Goal: Contribute content: Add original content to the website for others to see

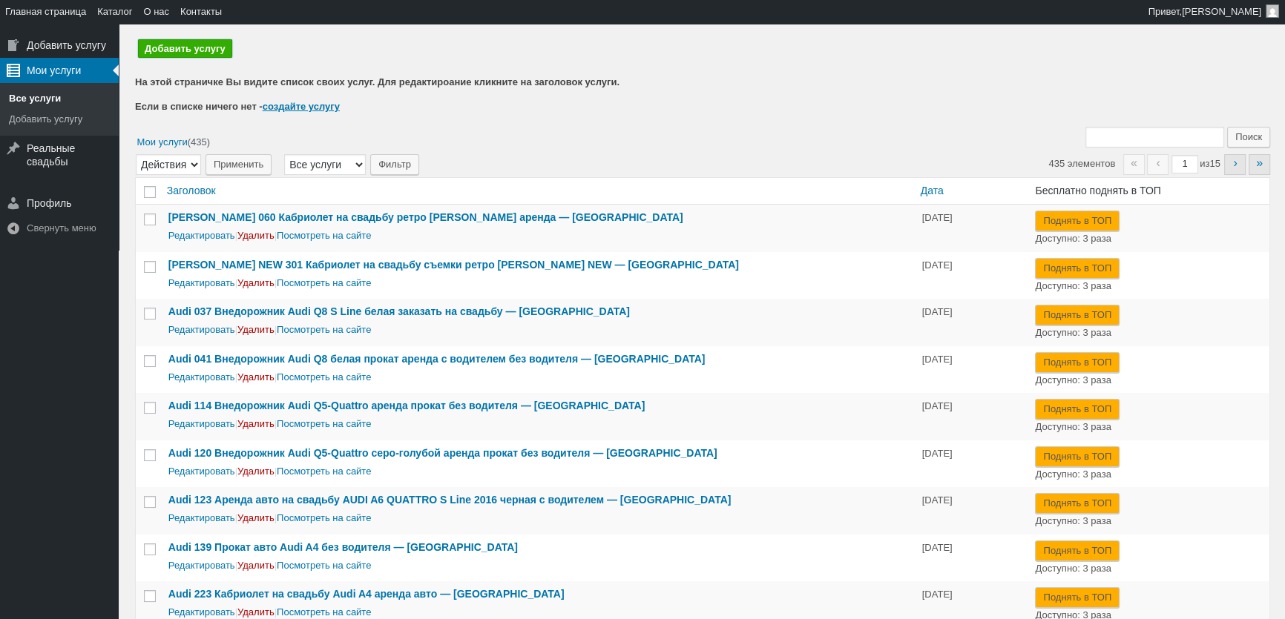
click at [170, 52] on link "Добавить услугу" at bounding box center [185, 48] width 94 height 19
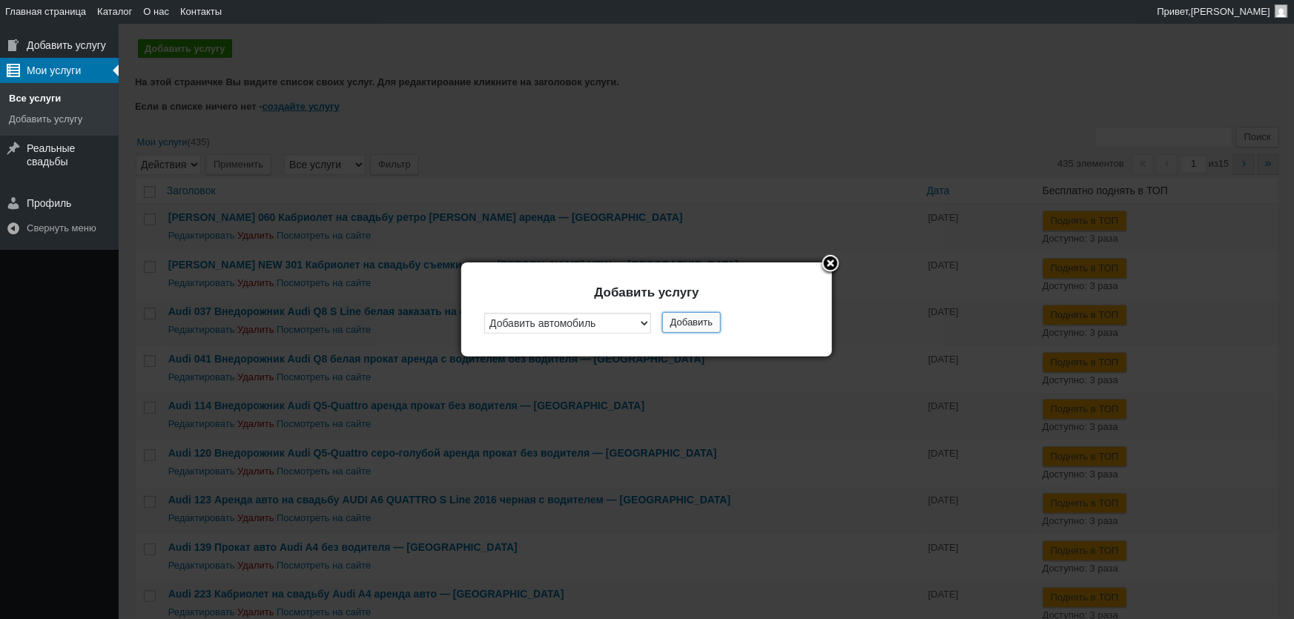
click at [684, 316] on button "Добавить" at bounding box center [691, 322] width 59 height 21
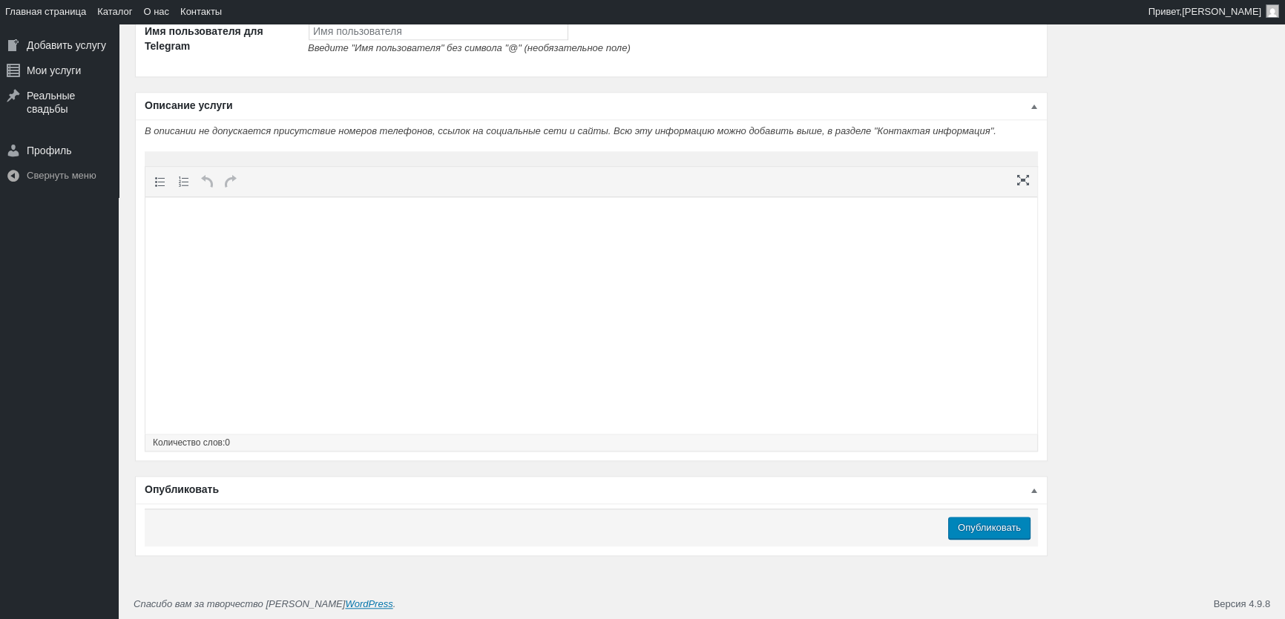
click at [304, 254] on html at bounding box center [591, 225] width 892 height 56
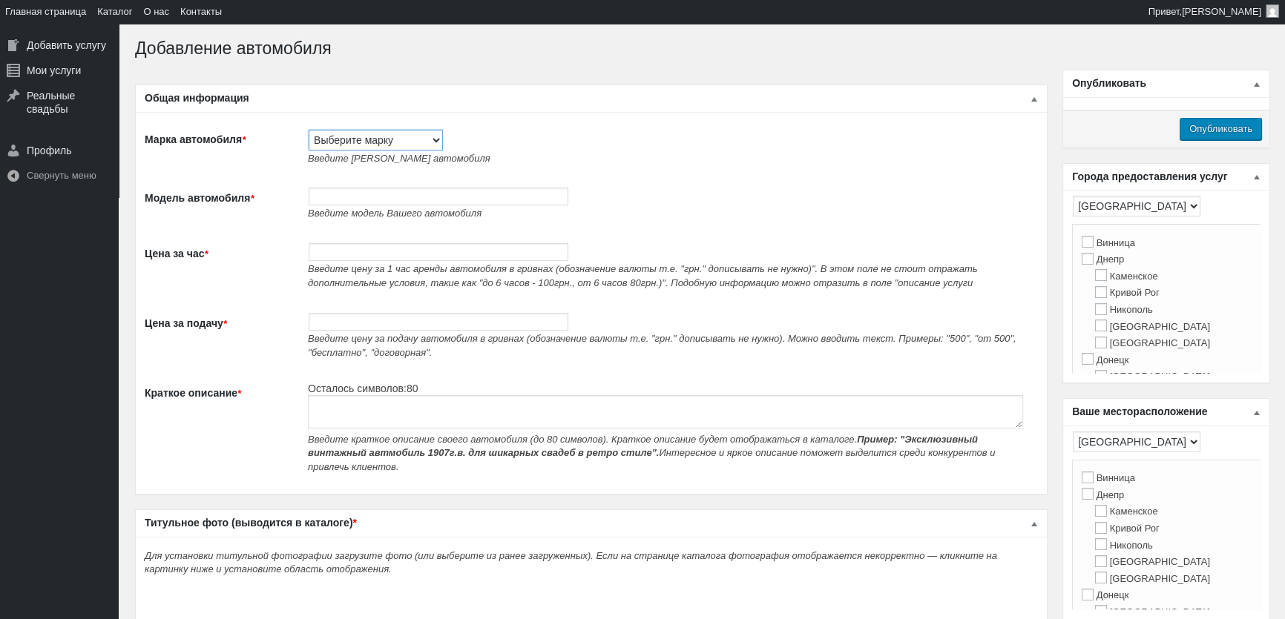
click at [337, 144] on select "Выберите марку Acura Alfa Romeo Alpine Aston Martin Audi Austin Barkas (Баркас)…" at bounding box center [376, 140] width 134 height 21
select select "Toyota"
click at [309, 130] on select "Выберите марку Acura Alfa Romeo Alpine Aston Martin Audi Austin Barkas (Баркас)…" at bounding box center [376, 140] width 134 height 21
type input "Toyota"
click at [346, 194] on input "Модель автомобиля *" at bounding box center [439, 197] width 260 height 18
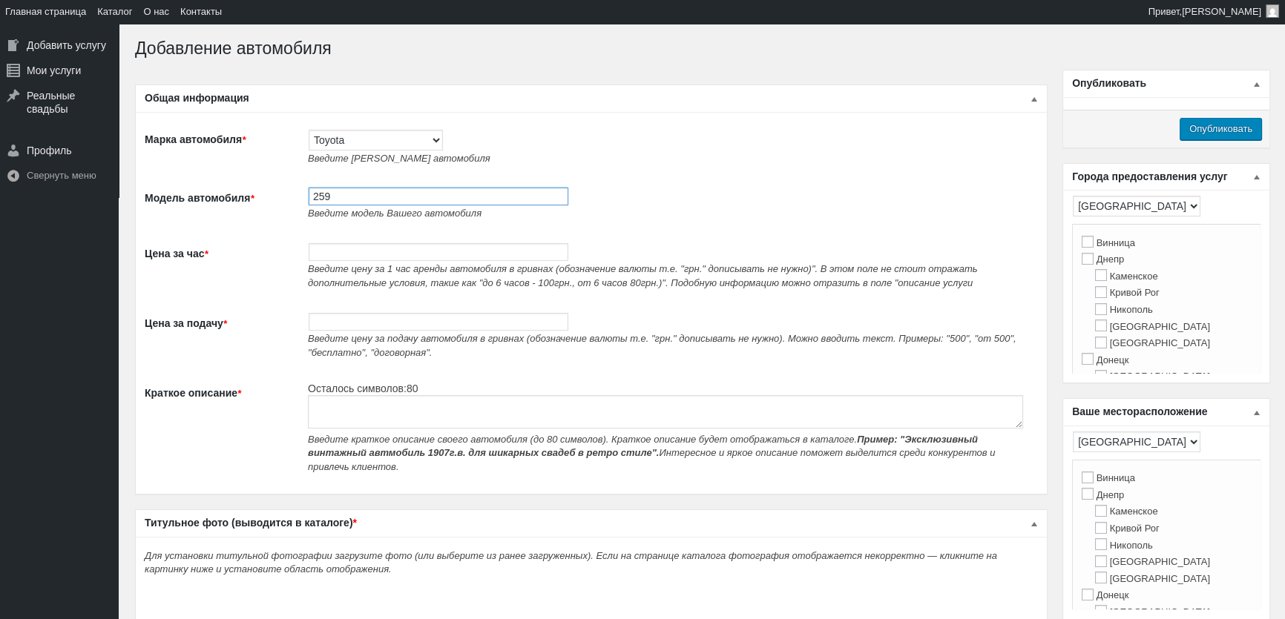
paste input "Прокат Toyota Supra 3.0 белый без водителя в Киеве"
type input "259 Прокат Toyota Supra 3.0 белый без водителя в Киеве"
type input "2000"
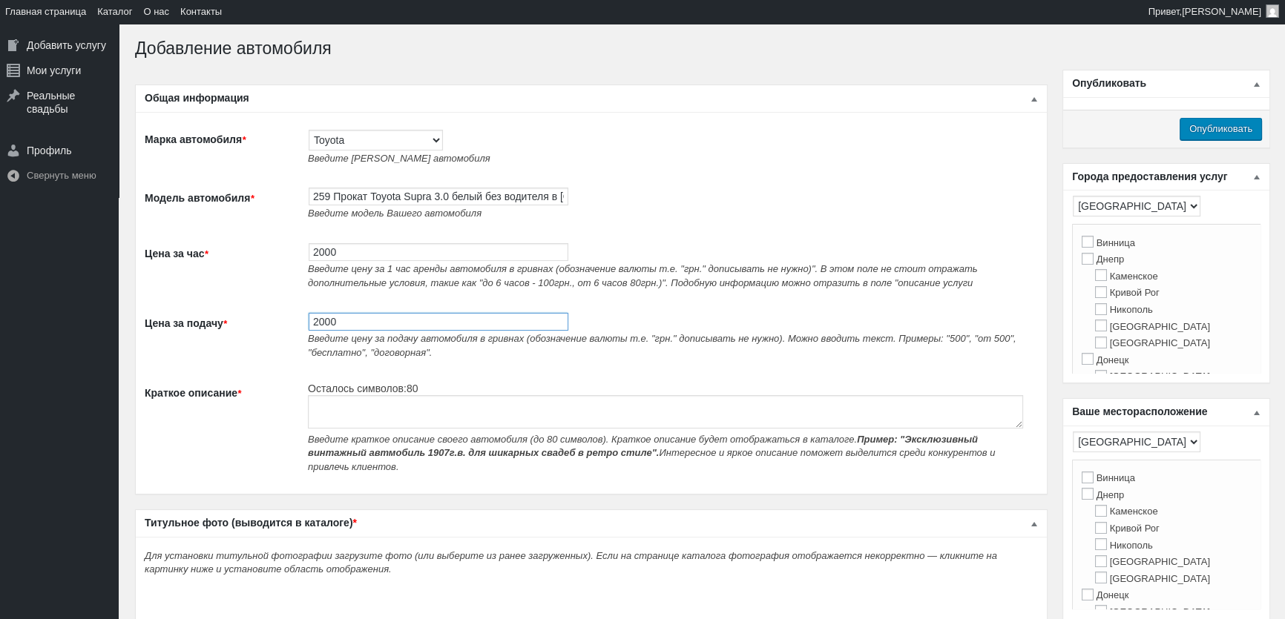
type input "2000"
paste textarea "Прокат Toyota Supra 3.0 белый без водителя в Киеве"
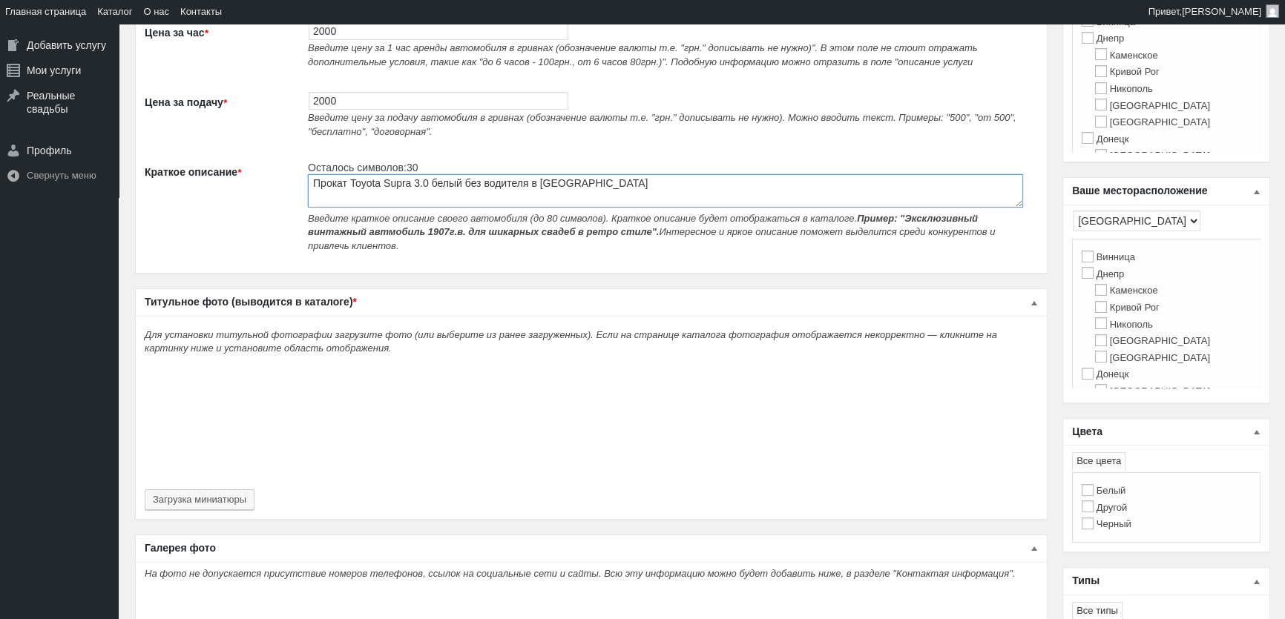
scroll to position [404, 0]
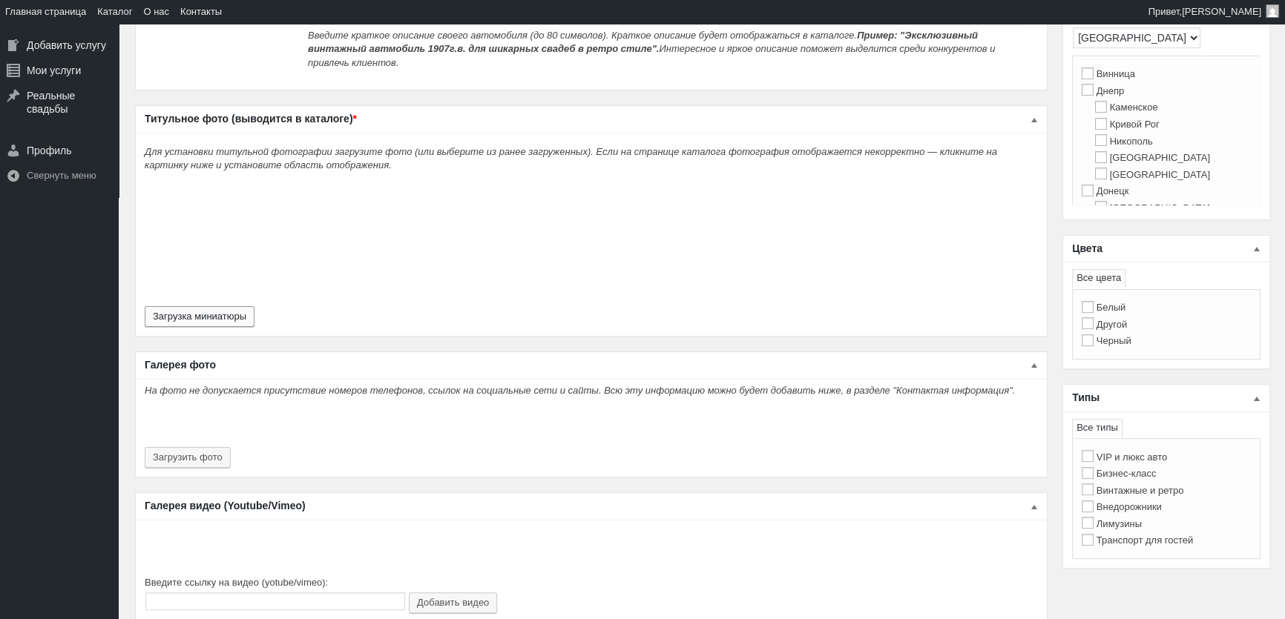
type textarea "Прокат Toyota Supra 3.0 белый без водителя в Киеве"
click at [216, 306] on button "Загрузка миниатюры" at bounding box center [200, 316] width 110 height 21
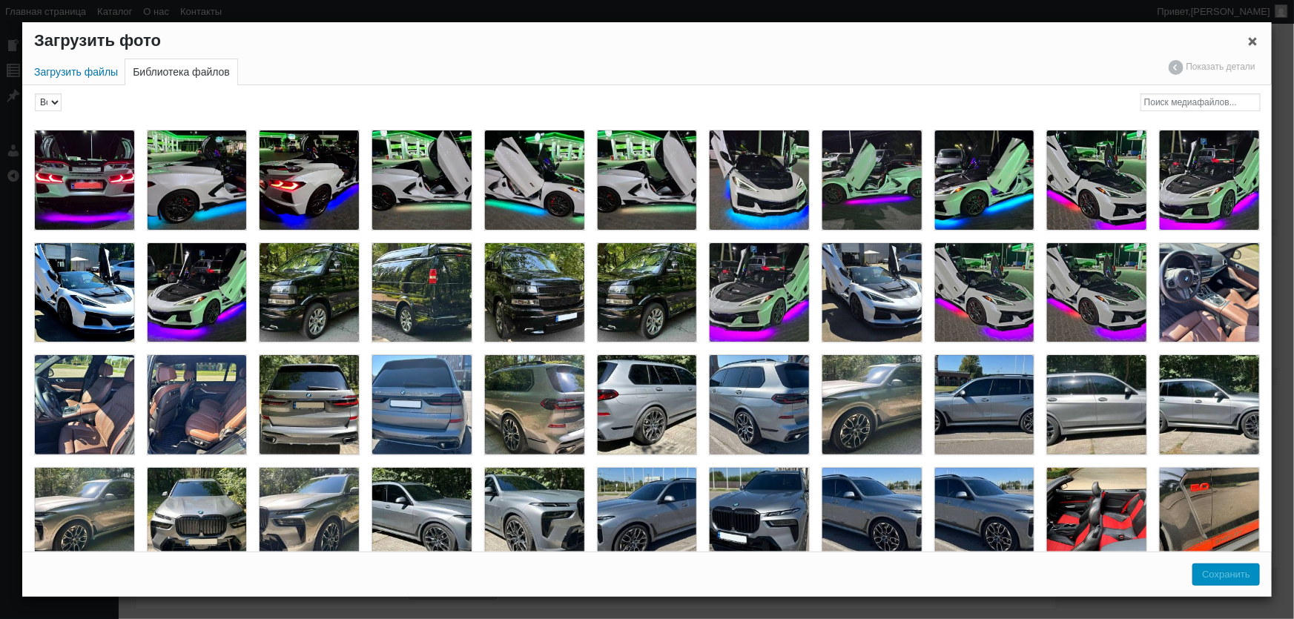
click at [94, 57] on h1 "Загрузить фото" at bounding box center [647, 40] width 1250 height 37
click at [93, 70] on link "Загрузить файлы" at bounding box center [76, 72] width 99 height 26
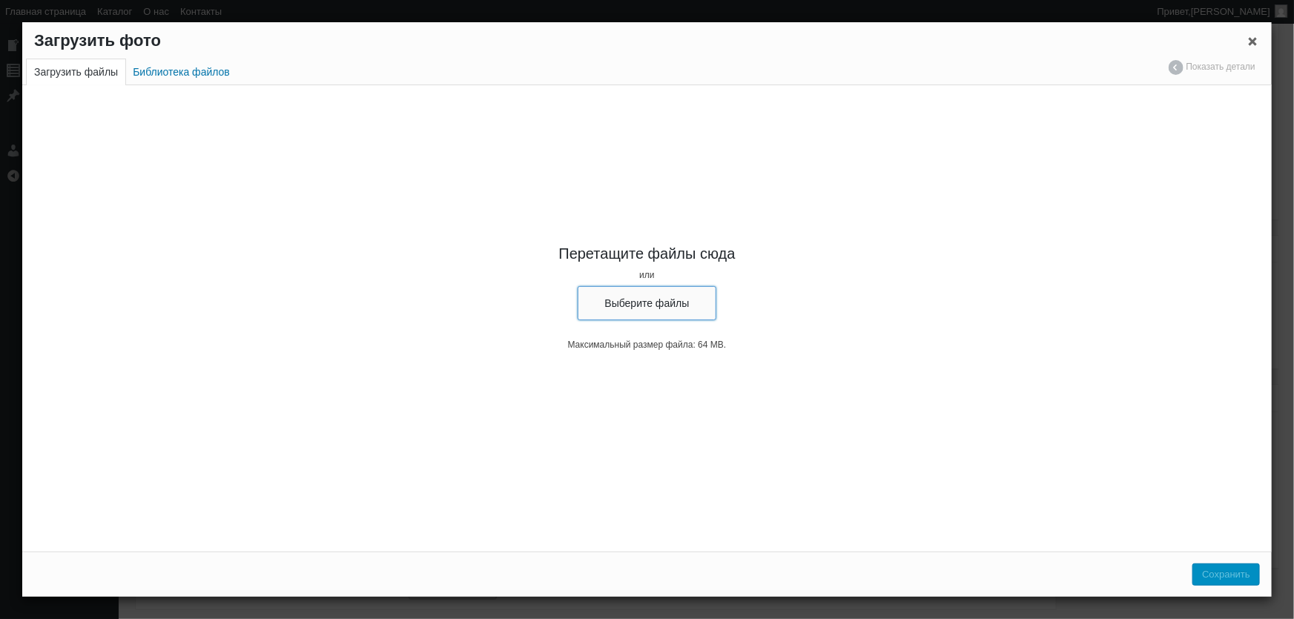
click at [617, 297] on button "Выберите файлы" at bounding box center [647, 303] width 139 height 34
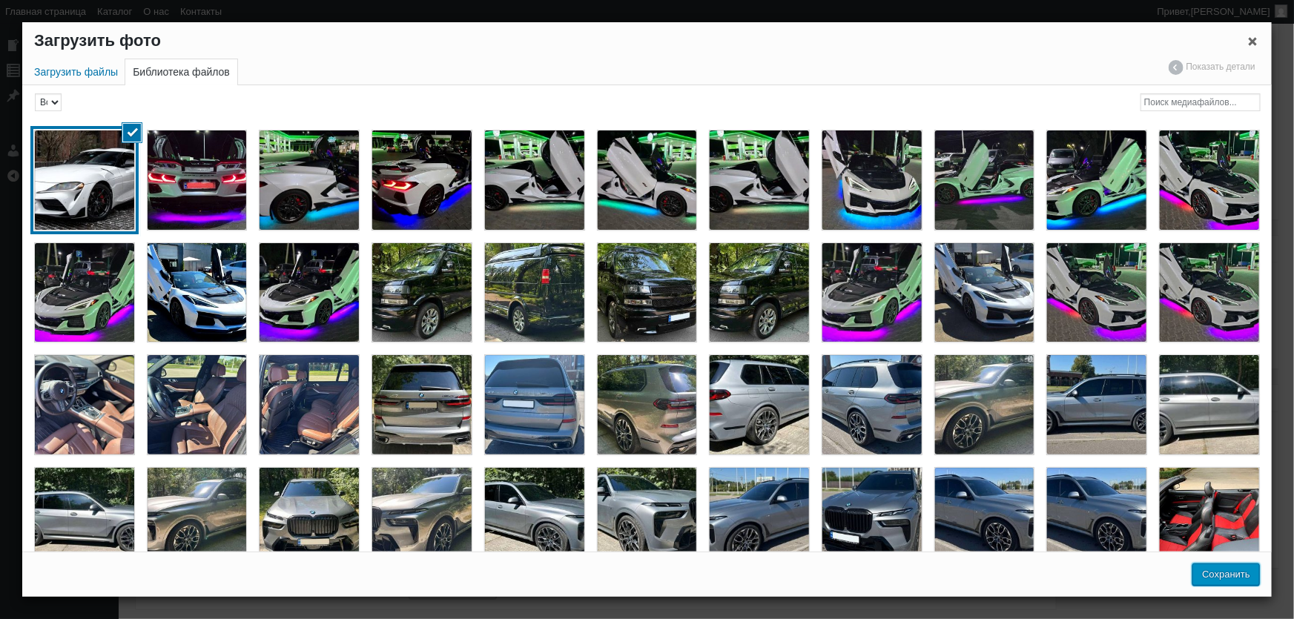
click at [1213, 581] on button "Сохранить" at bounding box center [1226, 575] width 67 height 22
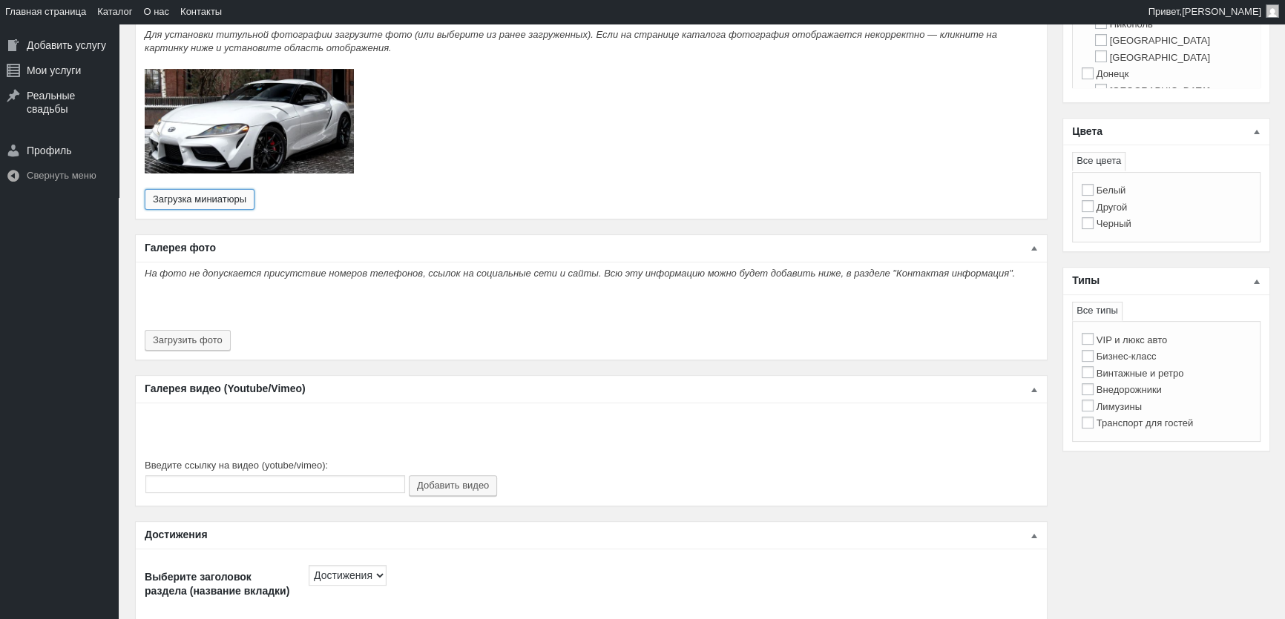
scroll to position [607, 0]
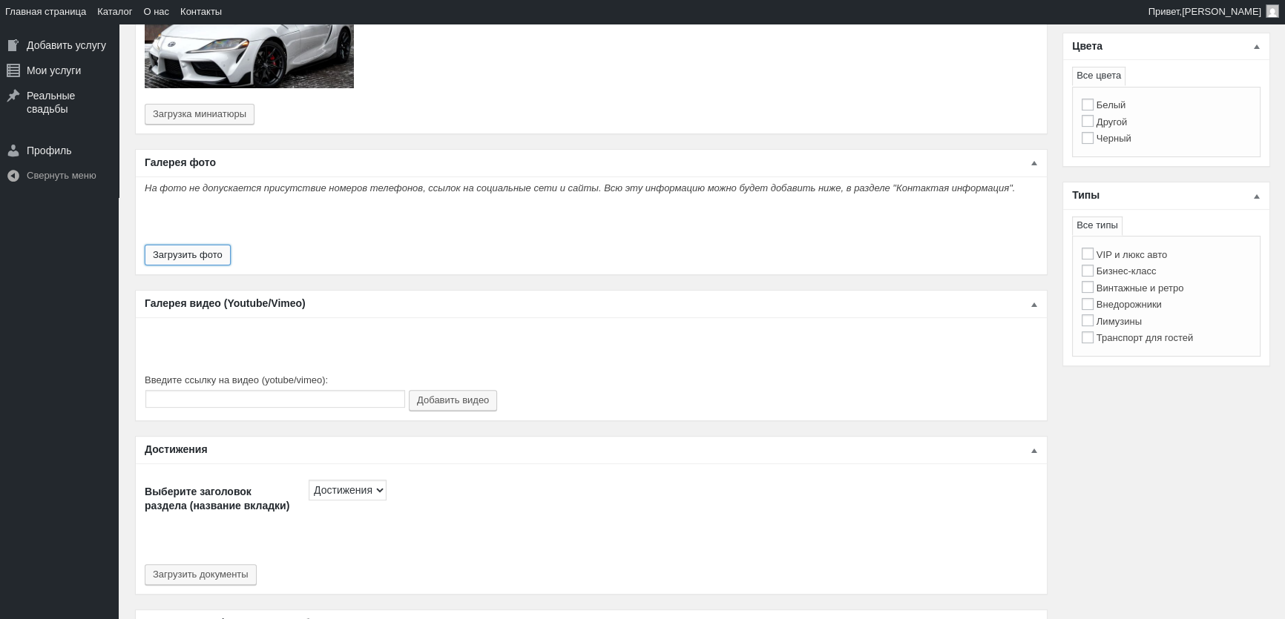
click at [214, 245] on button "Загрузить фото" at bounding box center [188, 255] width 86 height 21
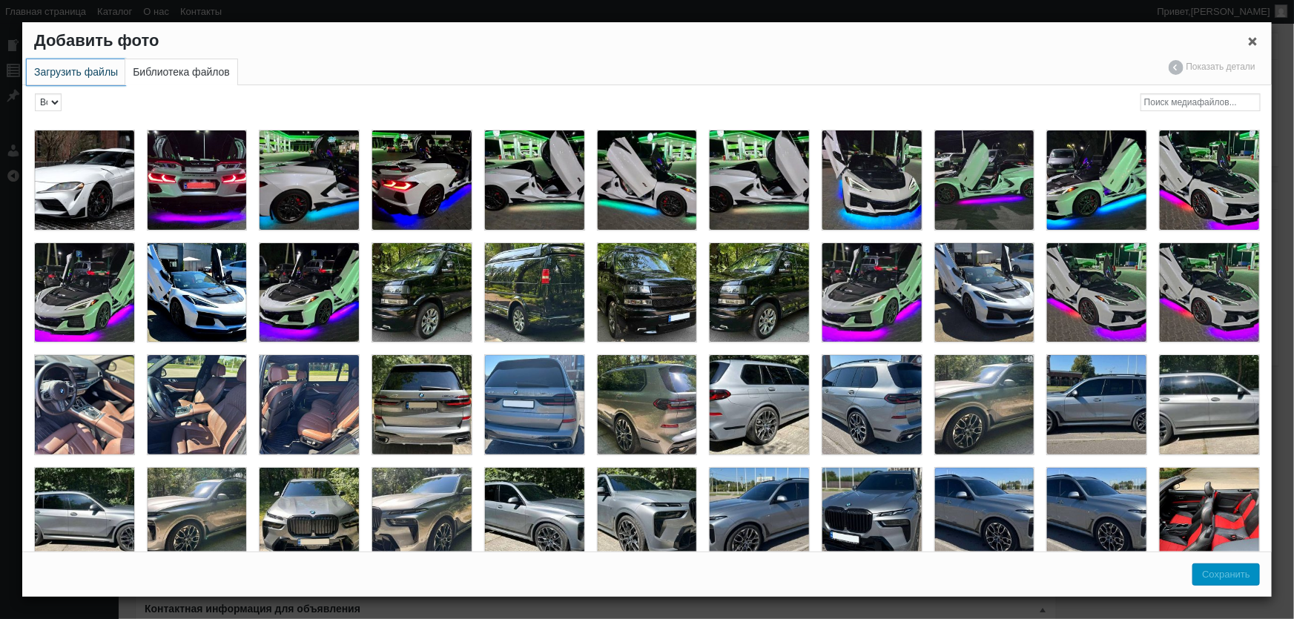
click at [67, 76] on link "Загрузить файлы" at bounding box center [76, 72] width 99 height 26
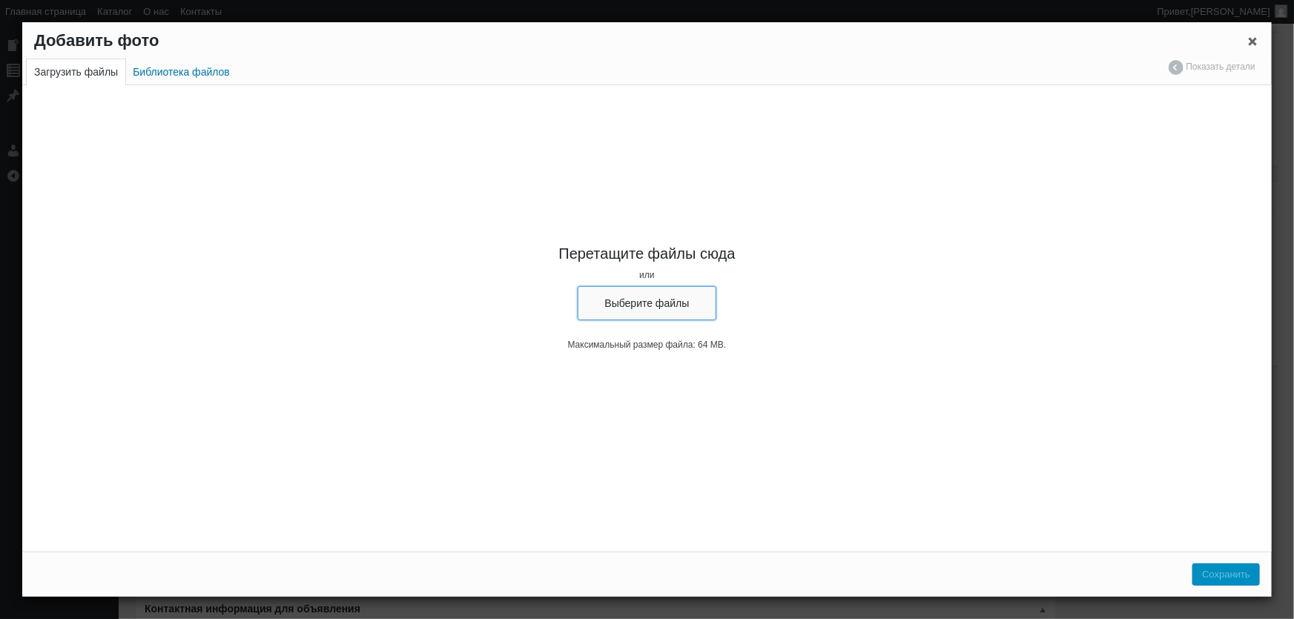
click at [671, 311] on button "Выберите файлы" at bounding box center [647, 303] width 139 height 34
type input "C:\fakepath\Toyota Supra 3.0 белая прокат спорткара, арендовать тойота супра дл…"
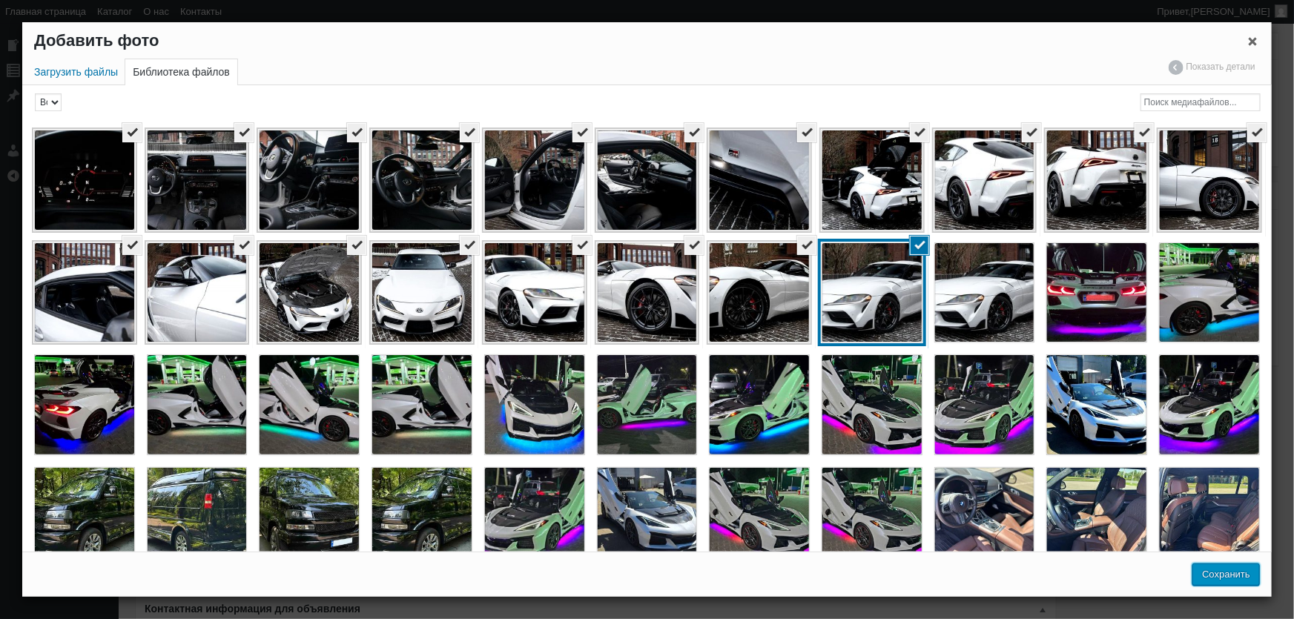
click at [1235, 572] on button "Сохранить" at bounding box center [1226, 575] width 67 height 22
type input "19"
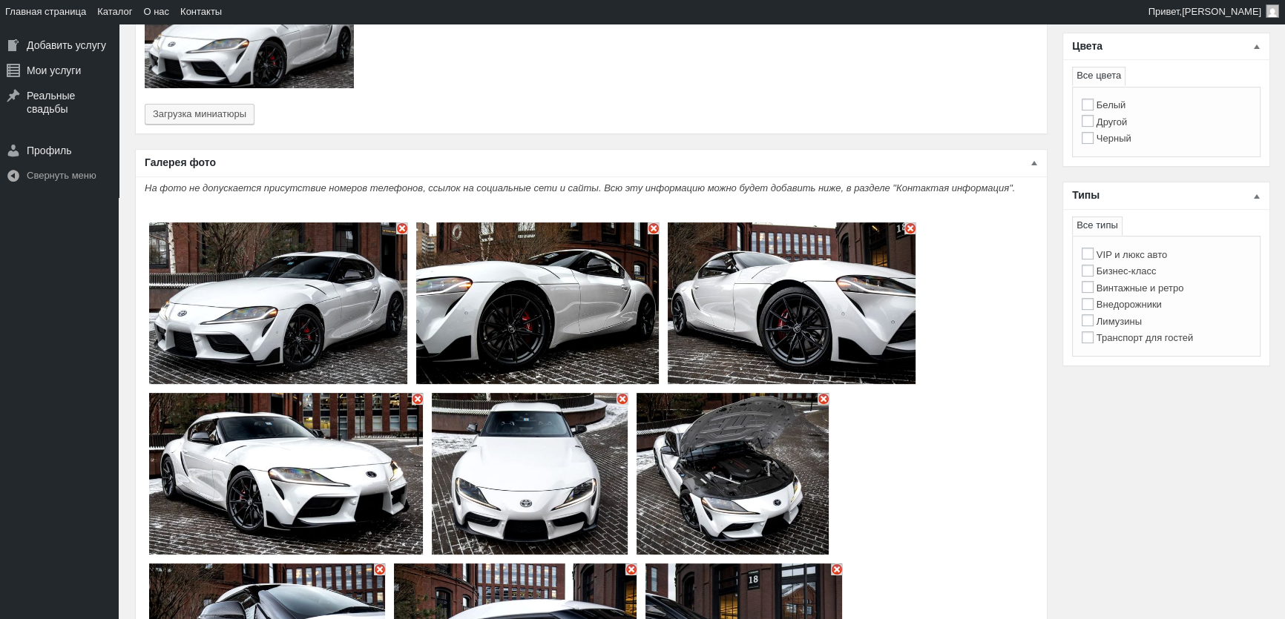
scroll to position [674, 0]
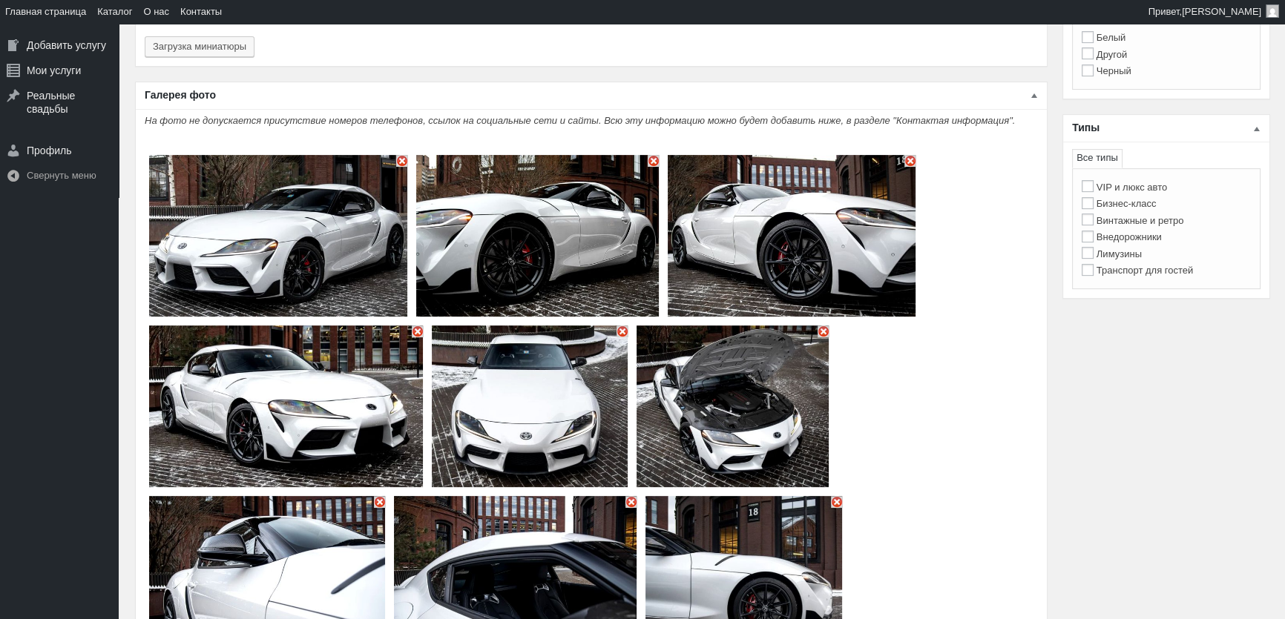
click at [1134, 202] on label "Бизнес-класс" at bounding box center [1118, 203] width 75 height 11
click at [1093, 202] on input "Бизнес-класс" at bounding box center [1087, 203] width 12 height 12
checkbox input "true"
click at [1136, 188] on label "VIP и люкс авто" at bounding box center [1123, 187] width 85 height 11
click at [1093, 188] on input "VIP и люкс авто" at bounding box center [1087, 186] width 12 height 12
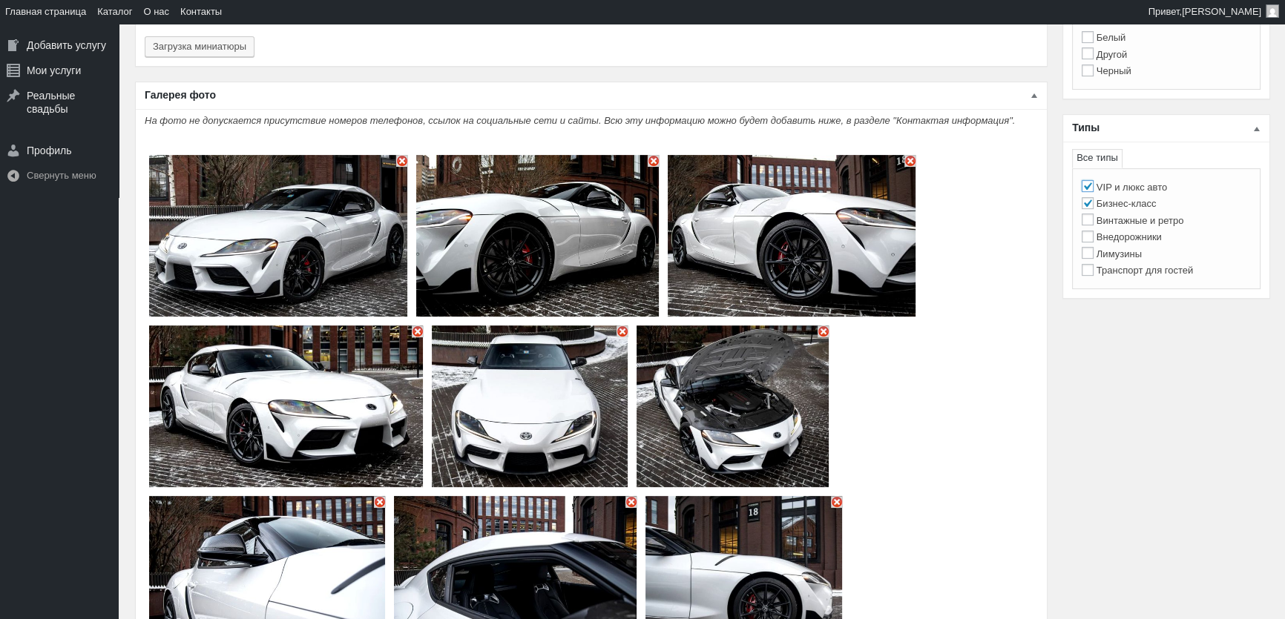
checkbox input "true"
click at [1133, 205] on label "Бизнес-класс" at bounding box center [1118, 203] width 75 height 11
click at [1093, 205] on input "Бизнес-класс" at bounding box center [1087, 203] width 12 height 12
checkbox input "false"
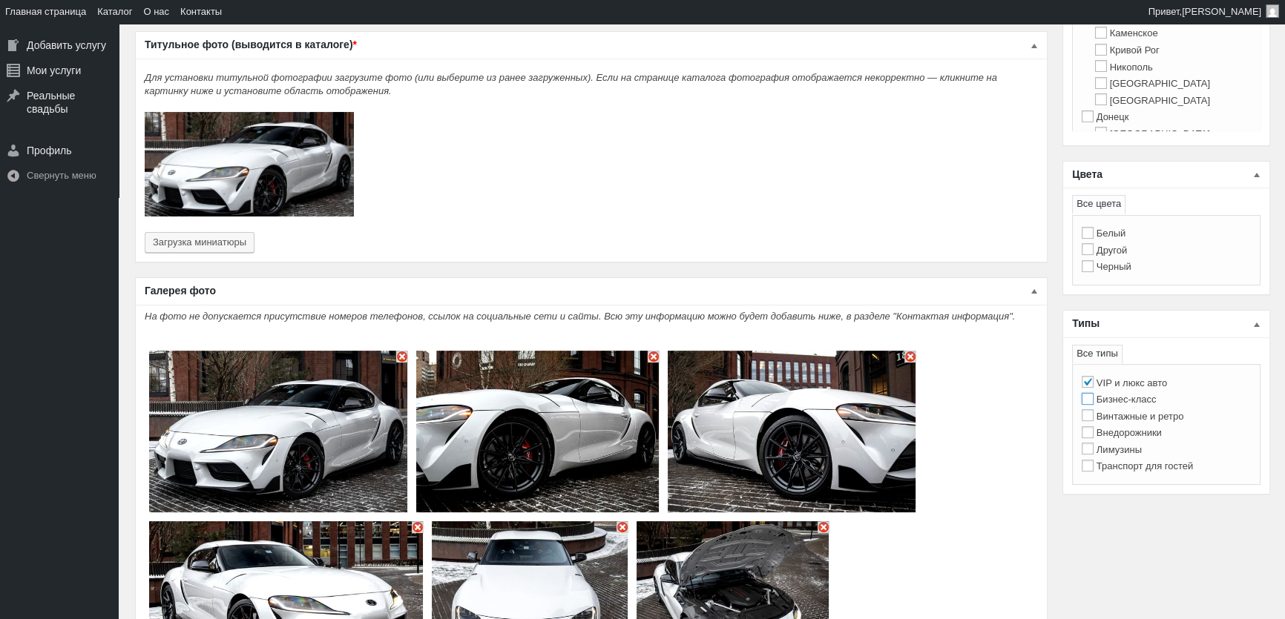
scroll to position [472, 0]
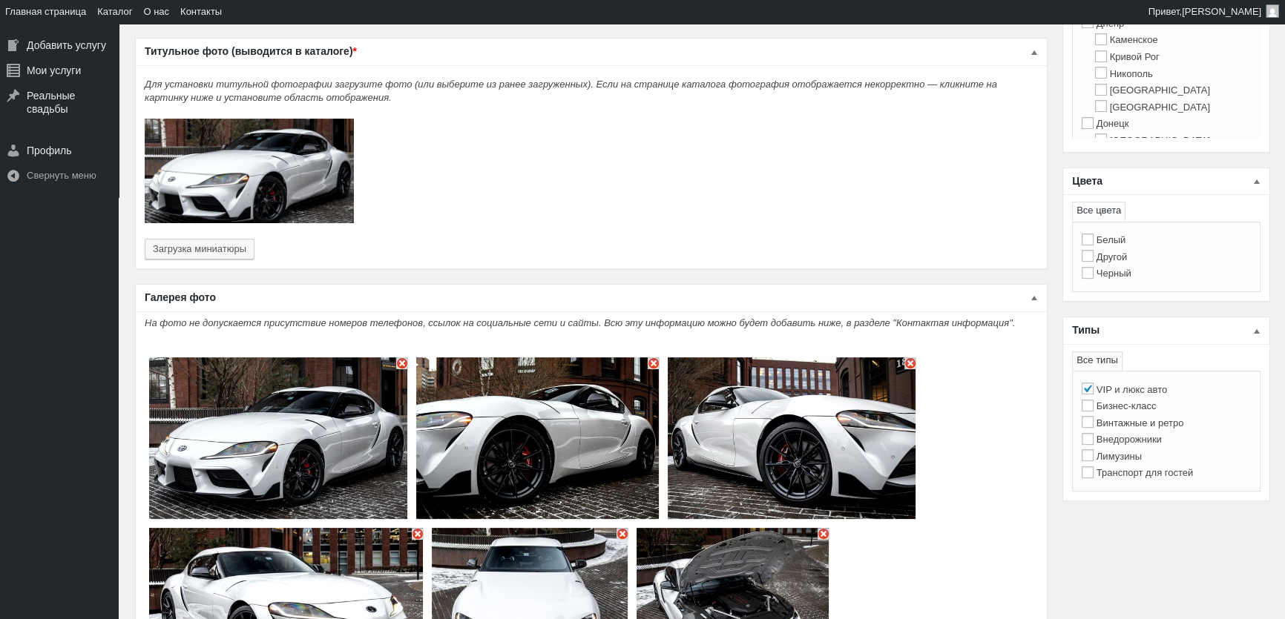
click at [1116, 241] on label "Белый" at bounding box center [1103, 239] width 45 height 11
click at [1093, 241] on input "Белый" at bounding box center [1087, 240] width 12 height 12
checkbox input "true"
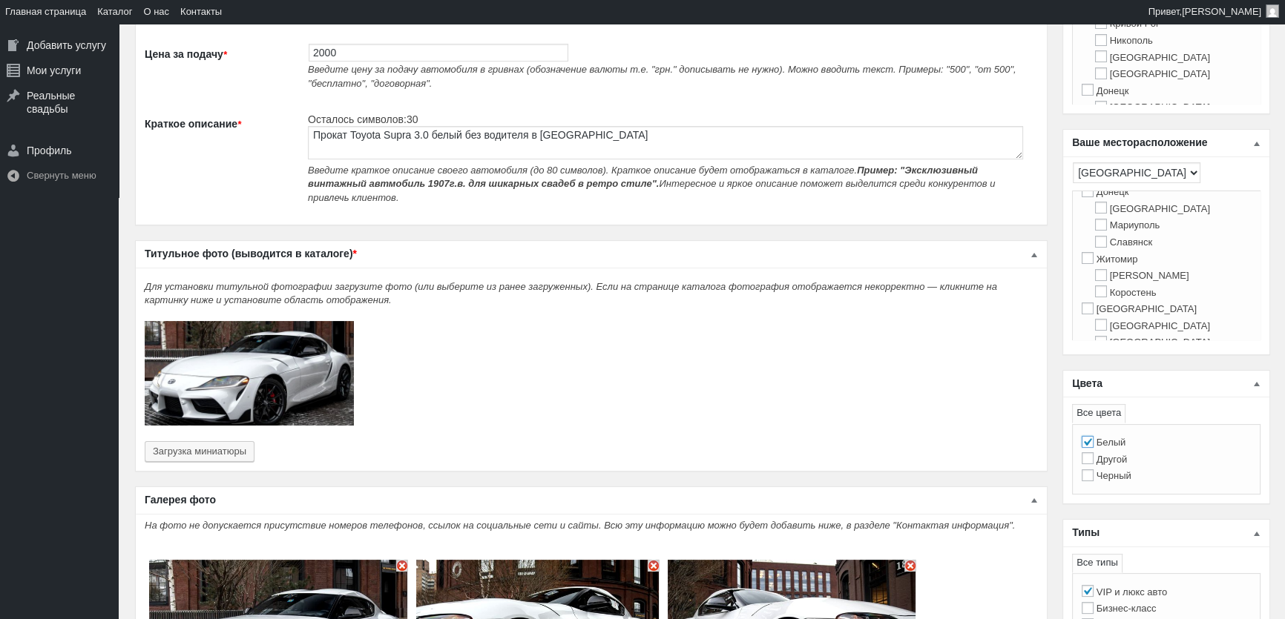
scroll to position [337, 0]
click at [1105, 255] on li "Киев Белая Церковь Борисполь Бровары" at bounding box center [1166, 265] width 170 height 67
click at [1112, 246] on label "Киев" at bounding box center [1138, 240] width 115 height 11
click at [1093, 246] on input "Киев" at bounding box center [1087, 240] width 12 height 12
checkbox input "true"
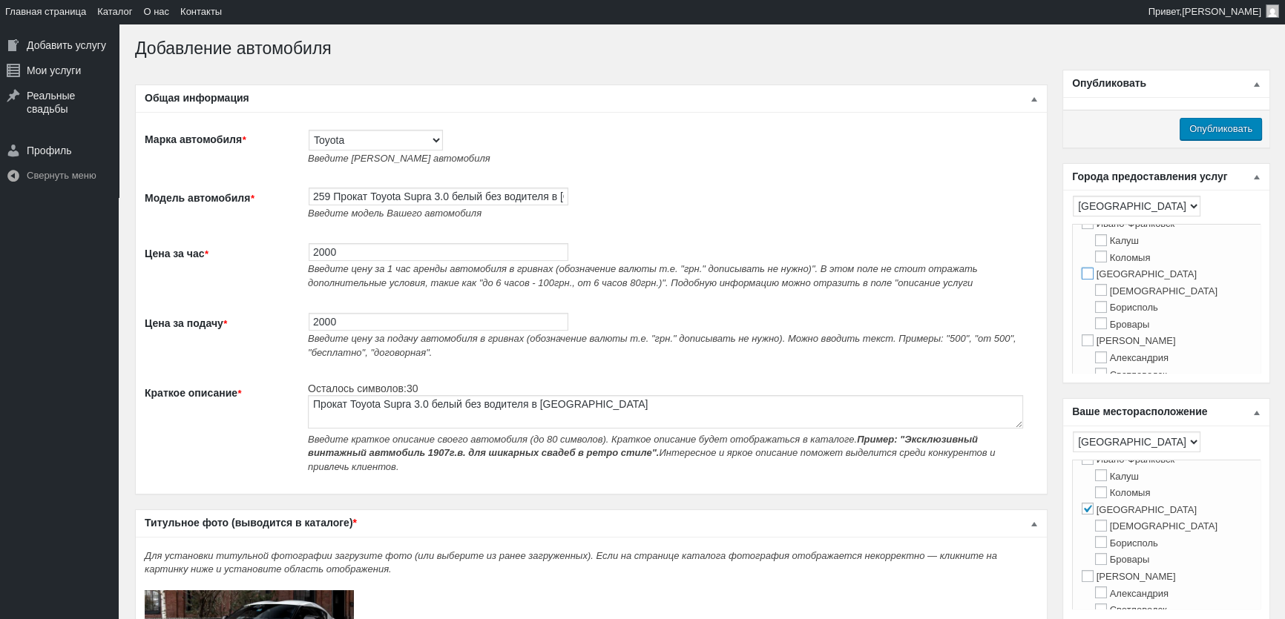
drag, startPoint x: 1087, startPoint y: 282, endPoint x: 1082, endPoint y: 289, distance: 8.5
click at [1087, 280] on input "Киев" at bounding box center [1087, 274] width 12 height 12
checkbox input "true"
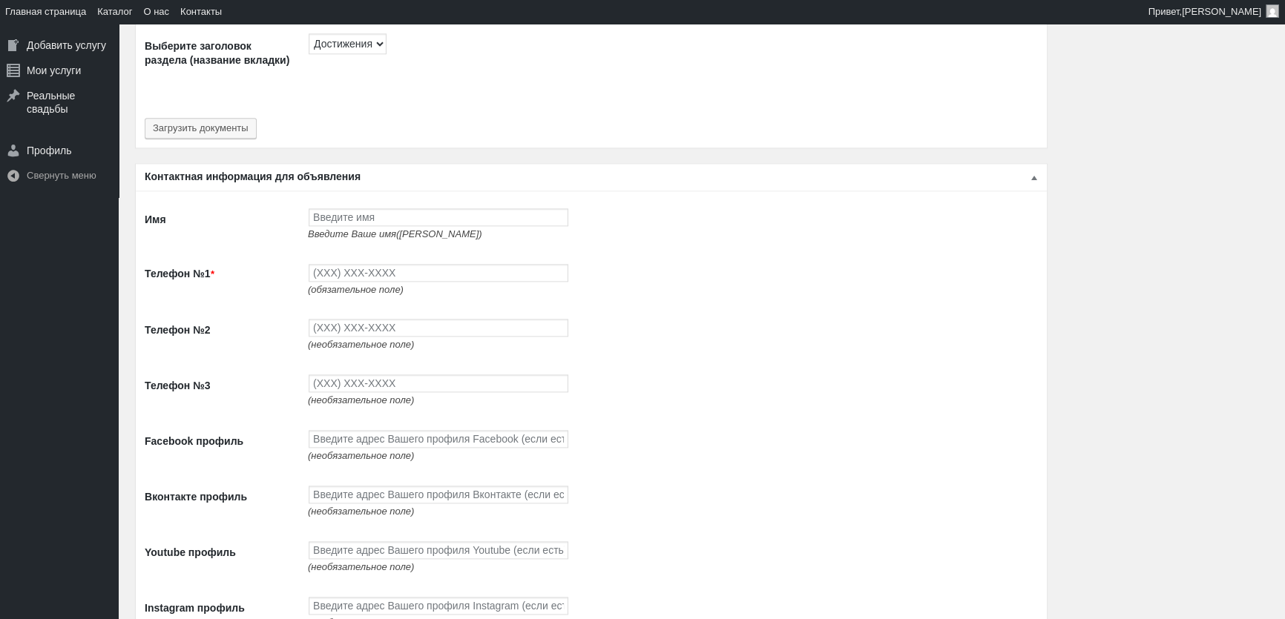
scroll to position [2320, 0]
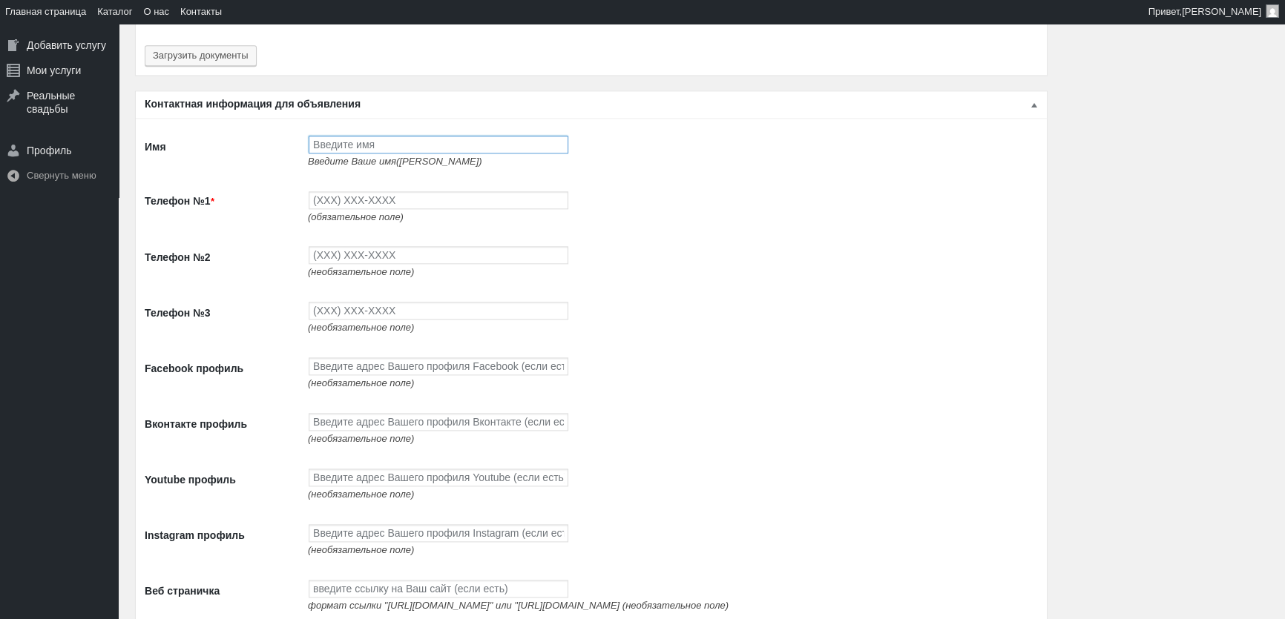
click at [369, 143] on input "Имя" at bounding box center [439, 145] width 260 height 18
type input "[PERSON_NAME]"
type input "(093) 765-5597"
type input "(093) 494-9497"
type input "(096) 494-9497"
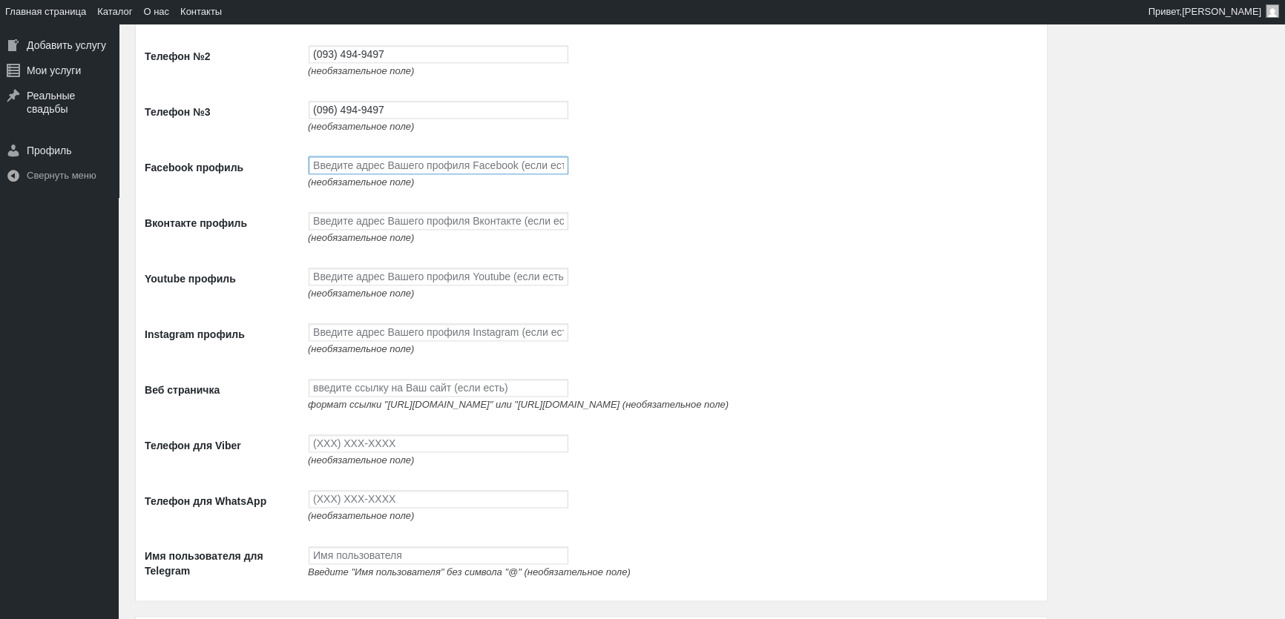
scroll to position [2522, 0]
paste input "https://www.facebook.com/profile.php?id=100087672474351"
type input "https://www.facebook.com/profile.php?id=100087672474351"
click at [398, 283] on input "Youtube профиль" at bounding box center [439, 276] width 260 height 18
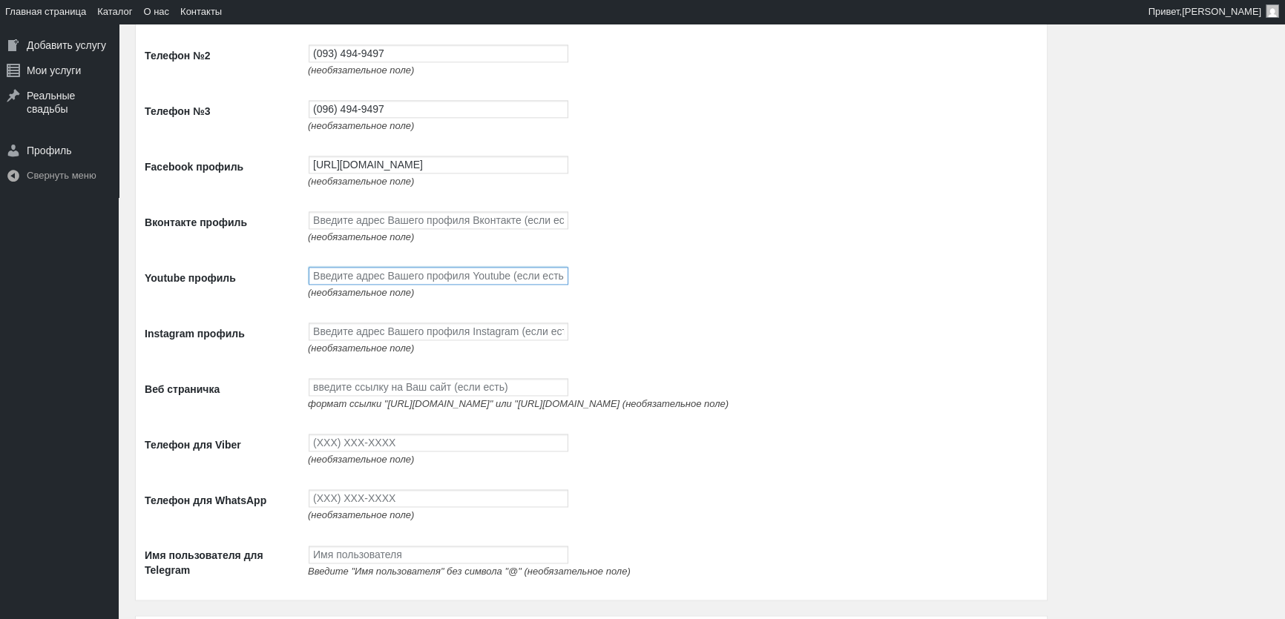
scroll to position [0, 0]
paste input "https://www.youtube.com/channel/UCnpsi_6iHYtwxNPLj1BgTyg"
type input "https://www.youtube.com/channel/UCnpsi_6iHYtwxNPLj1BgTyg"
click at [390, 407] on td "формат ссылки "http://google.com" или "https://google.com (необязательное поле)" at bounding box center [668, 394] width 737 height 56
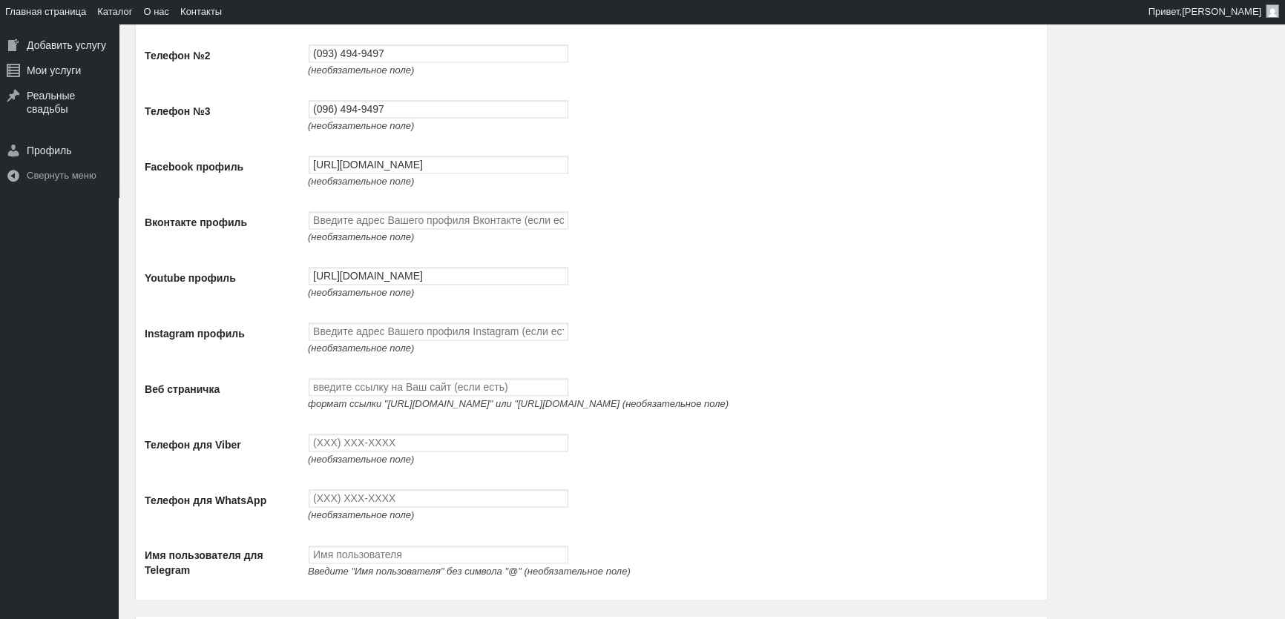
scroll to position [0, 0]
click at [378, 340] on input "Instagram профиль" at bounding box center [439, 332] width 260 height 18
paste input "https://www.instagram.com/avtolimo/"
type input "https://www.instagram.com/avtolimo/"
click at [369, 392] on input "Веб страничка" at bounding box center [439, 387] width 260 height 18
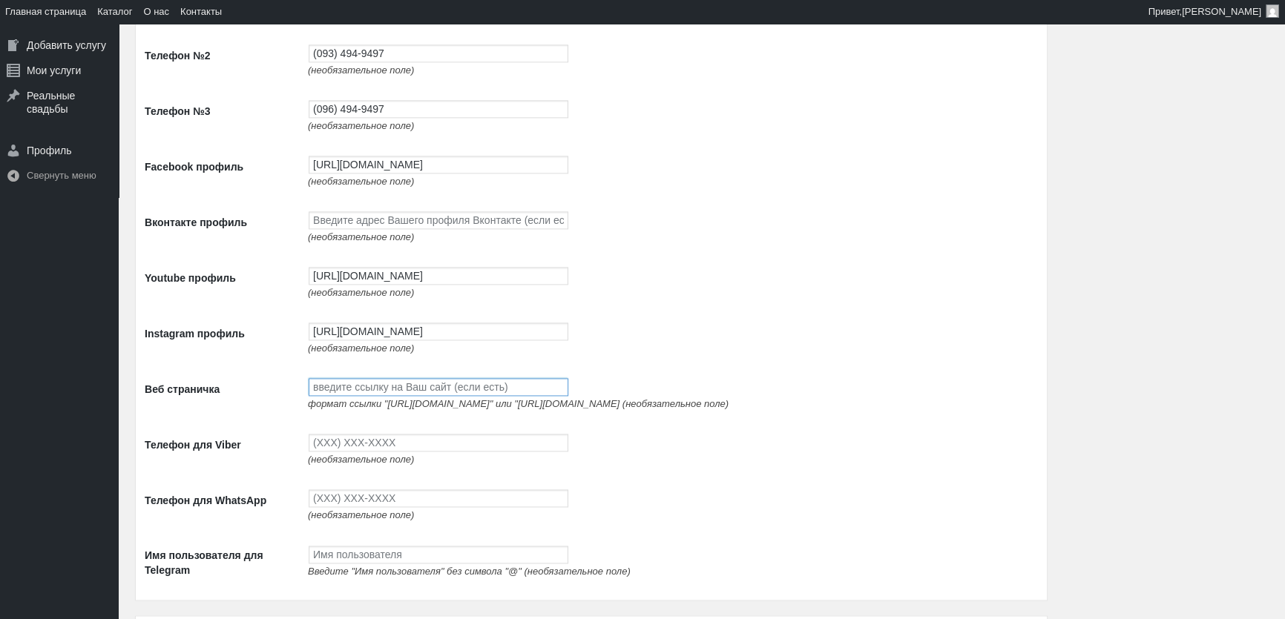
paste input "http://avtolimo.com.ua/"
type input "http://avtolimo.com.ua/"
click at [378, 449] on input "Телефон для Viber" at bounding box center [439, 443] width 260 height 18
type input "(093) 765-5597"
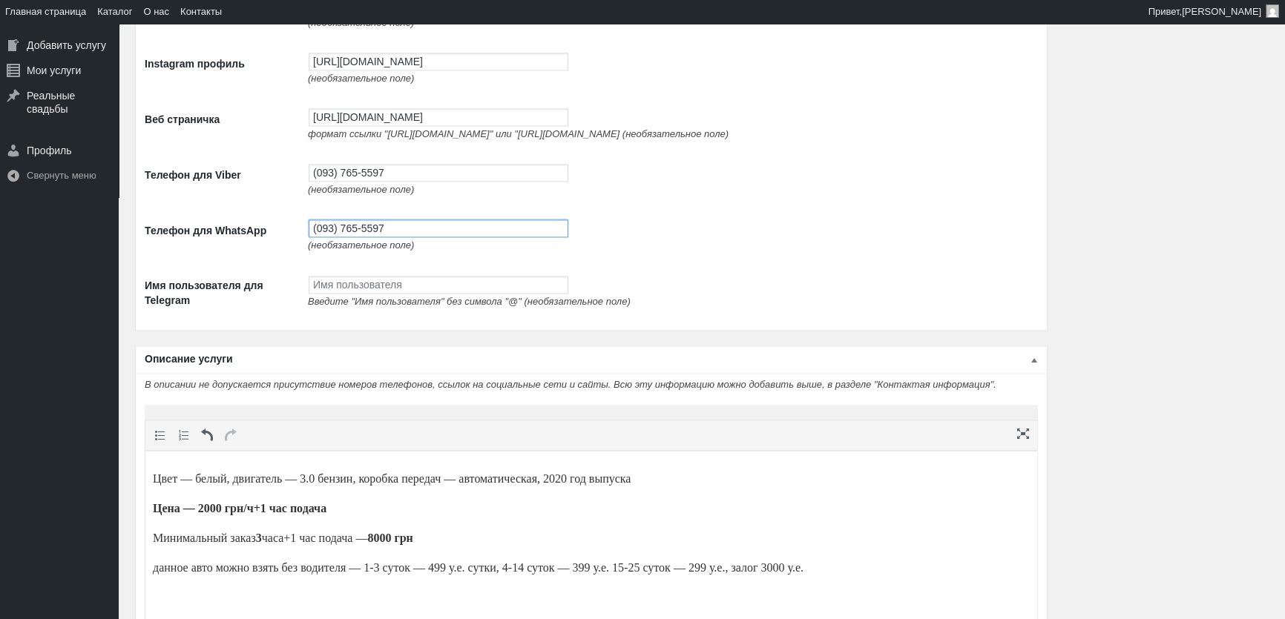
scroll to position [3062, 0]
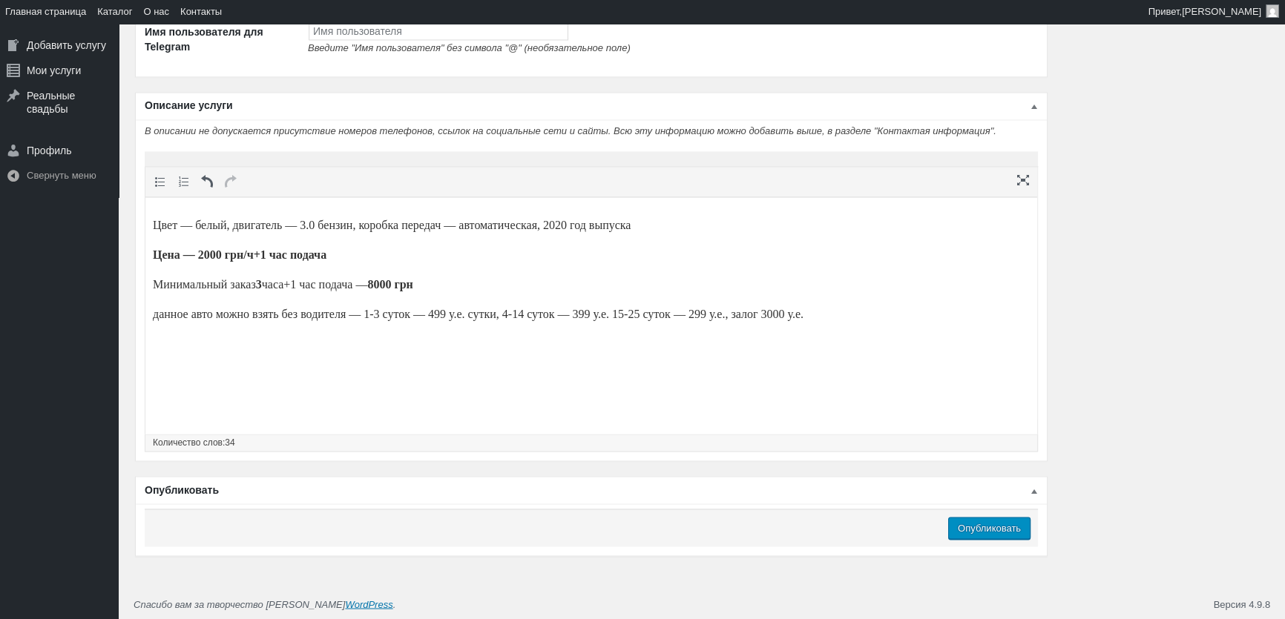
type input "(093) 765-5597"
click at [960, 528] on input "Опубликовать" at bounding box center [989, 528] width 82 height 22
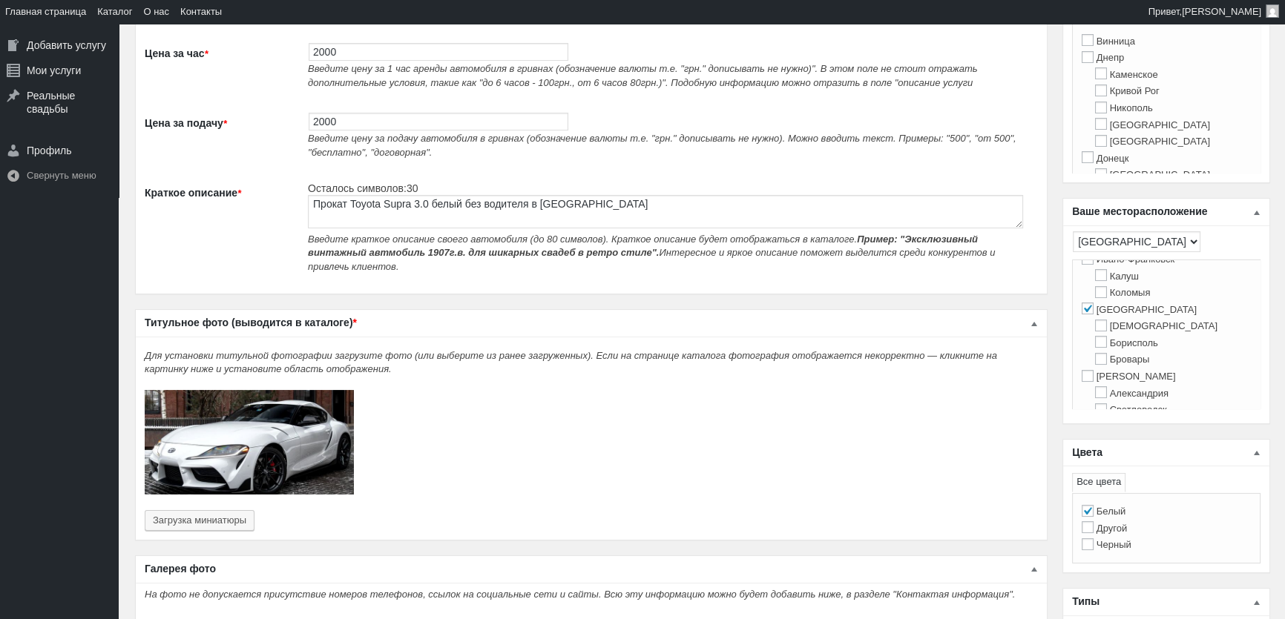
scroll to position [0, 0]
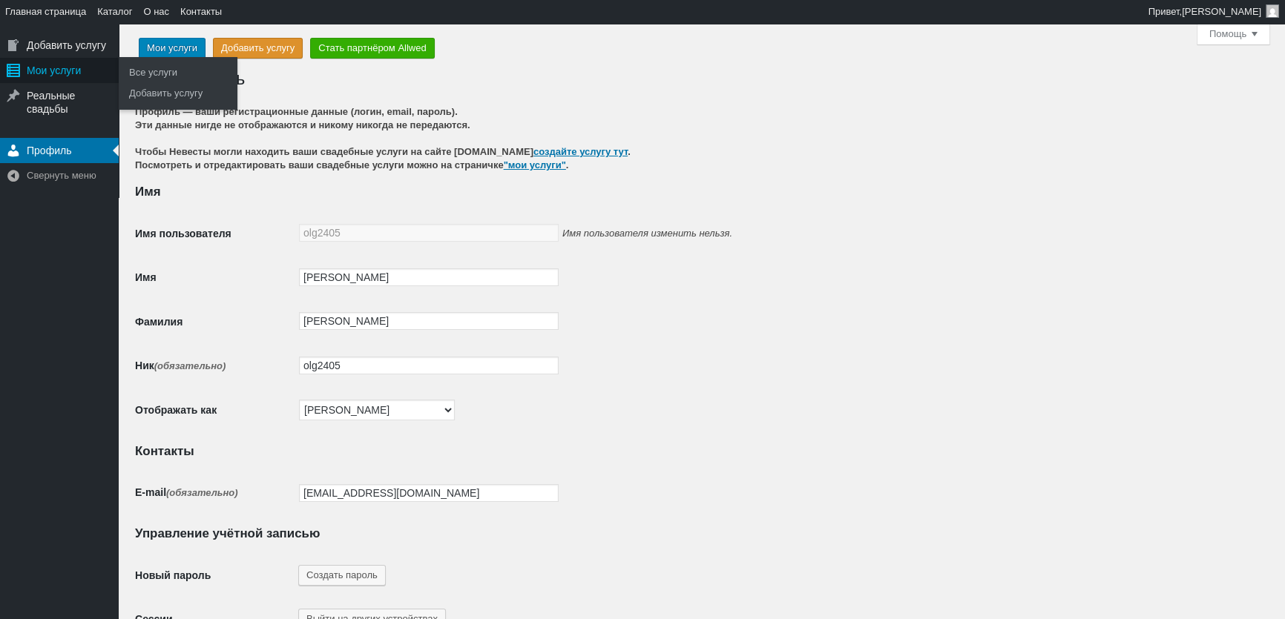
click at [77, 66] on div "Мои услуги" at bounding box center [59, 70] width 119 height 25
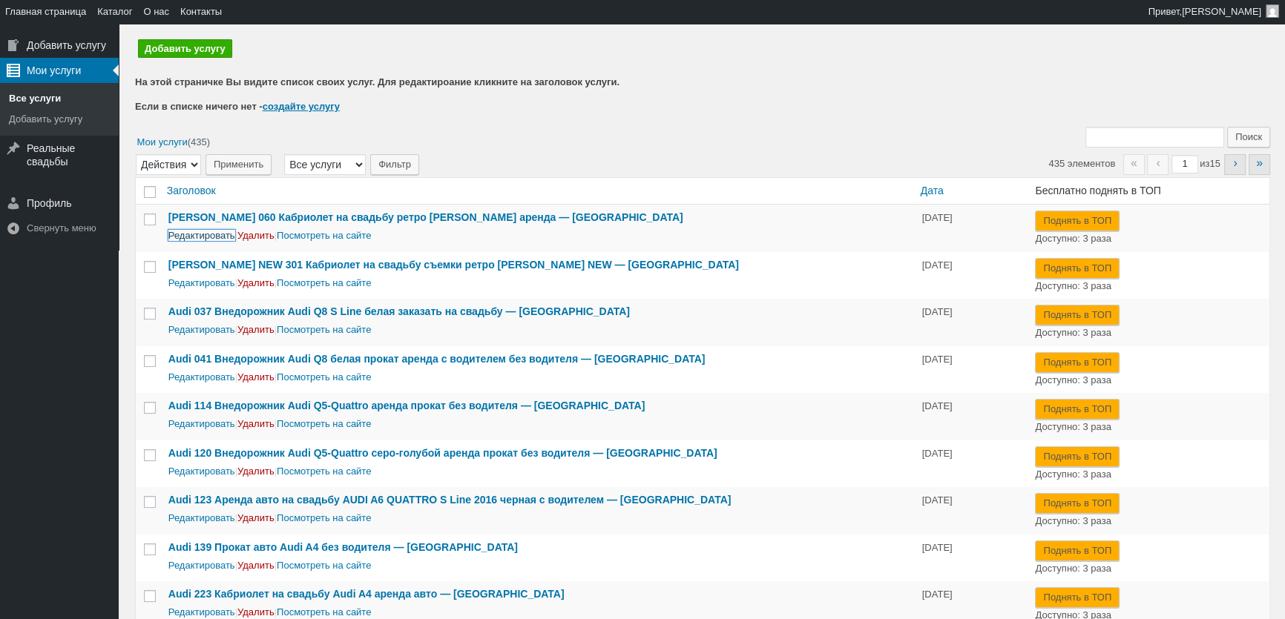
click at [205, 234] on link "Редактировать" at bounding box center [201, 235] width 67 height 11
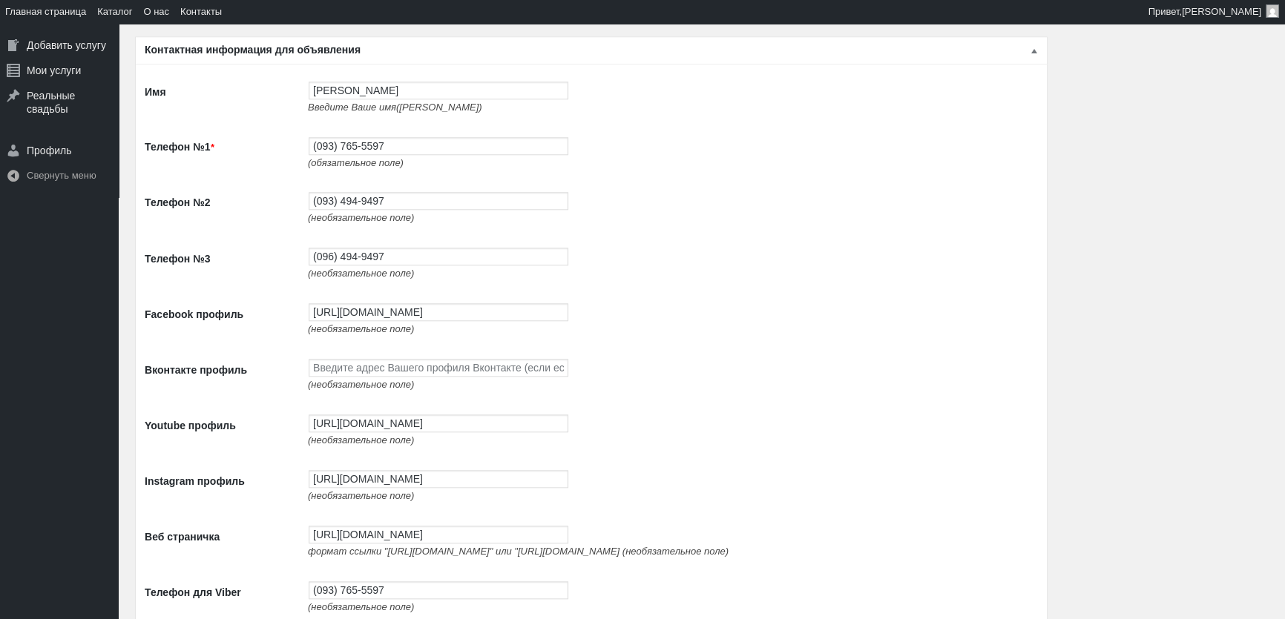
scroll to position [2023, 0]
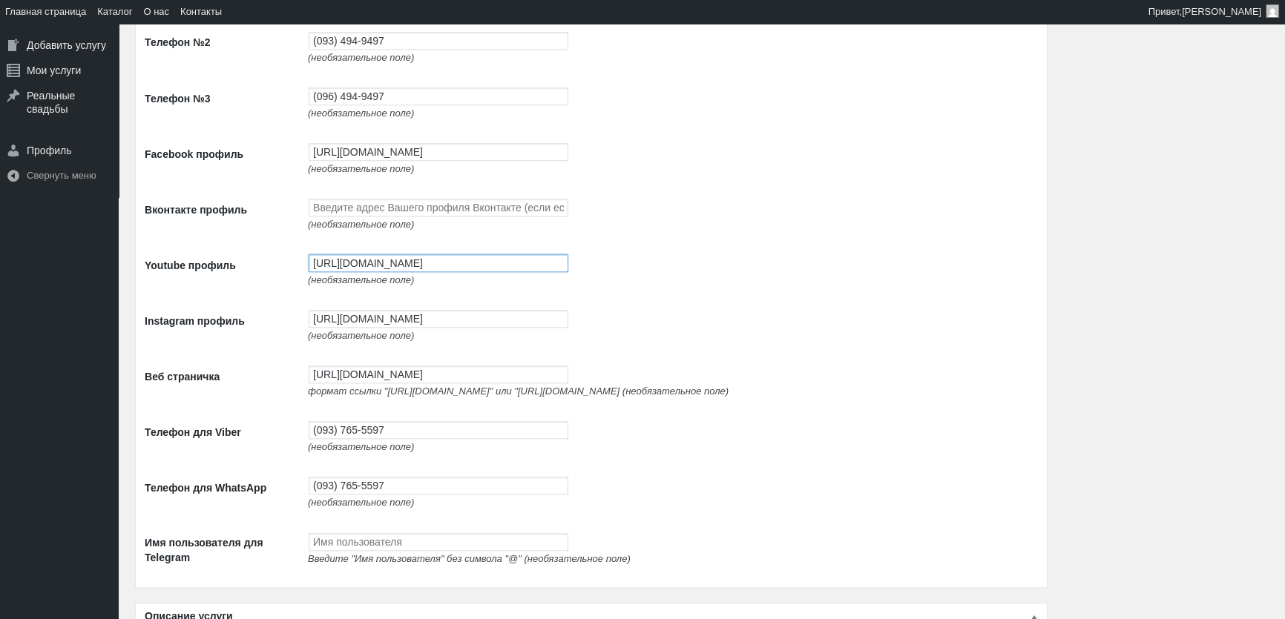
click at [407, 264] on input "https://www.youtube.com/channel/UCnpsi_6iHYtwxNPLj1BgTyg" at bounding box center [439, 263] width 260 height 18
click at [389, 161] on input "https://www.facebook.com/profile.php?id=100087672474351" at bounding box center [439, 152] width 260 height 18
click at [344, 271] on input "https://www.youtube.com/channel/UCnpsi_6iHYtwxNPLj1BgTyg" at bounding box center [439, 263] width 260 height 18
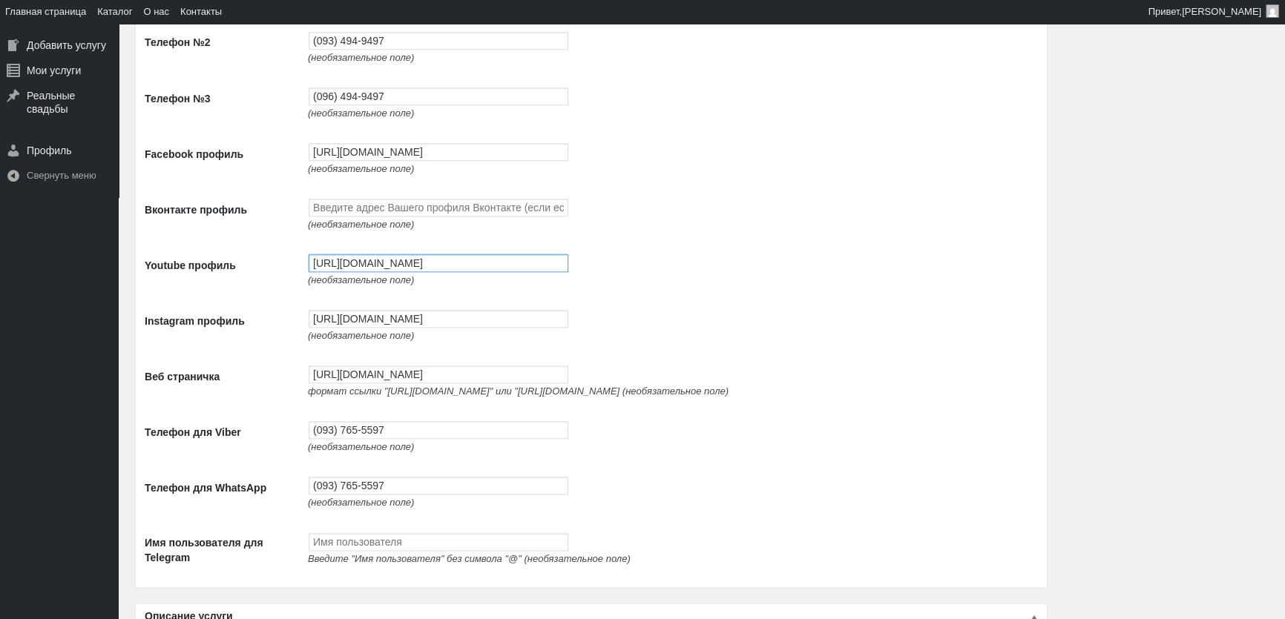
click at [344, 271] on input "https://www.youtube.com/channel/UCnpsi_6iHYtwxNPLj1BgTyg" at bounding box center [439, 263] width 260 height 18
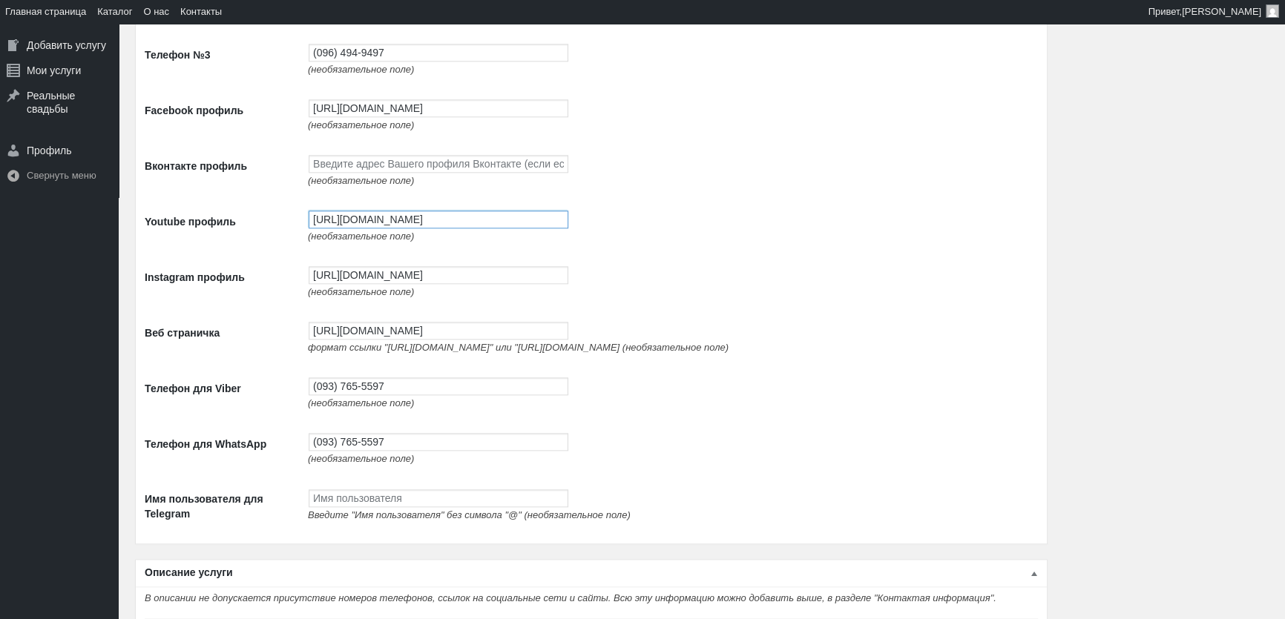
scroll to position [2090, 0]
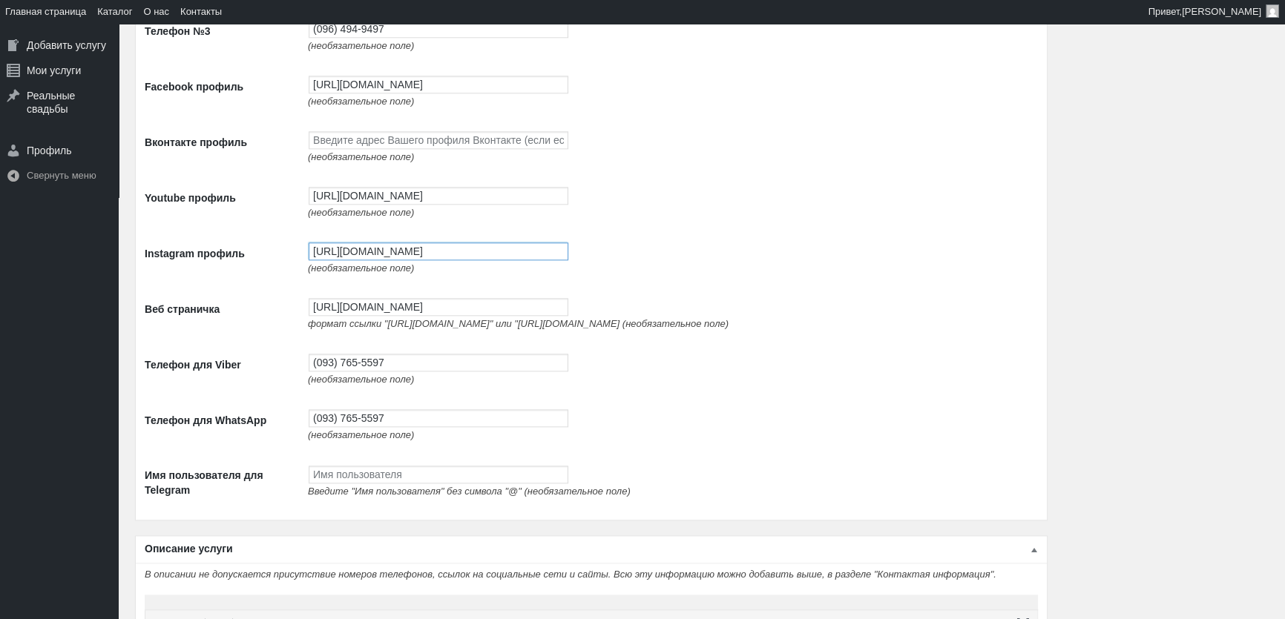
click at [366, 260] on input "https://www.instagram.com/avtolimo/" at bounding box center [439, 252] width 260 height 18
click at [371, 316] on input "http://avtolimo.com.ua/" at bounding box center [439, 307] width 260 height 18
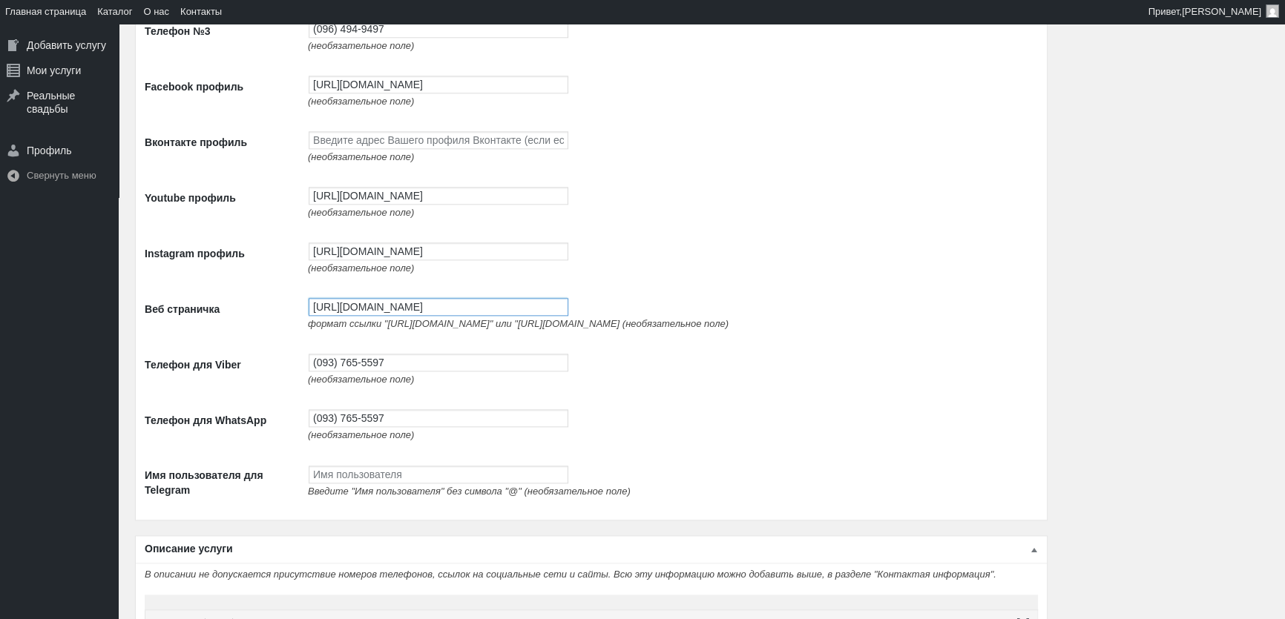
click at [371, 316] on input "http://avtolimo.com.ua/" at bounding box center [439, 307] width 260 height 18
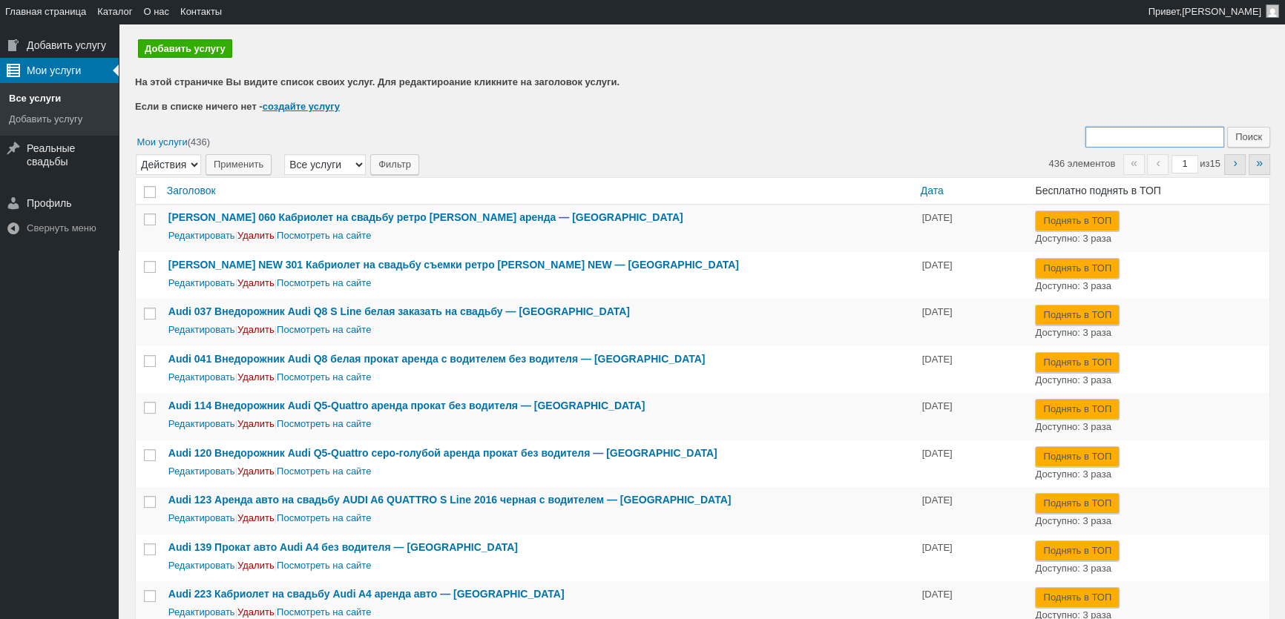
click at [1120, 130] on input "Поиск:" at bounding box center [1154, 137] width 139 height 21
type input "259"
click at [1227, 127] on input "Поиск" at bounding box center [1248, 137] width 43 height 21
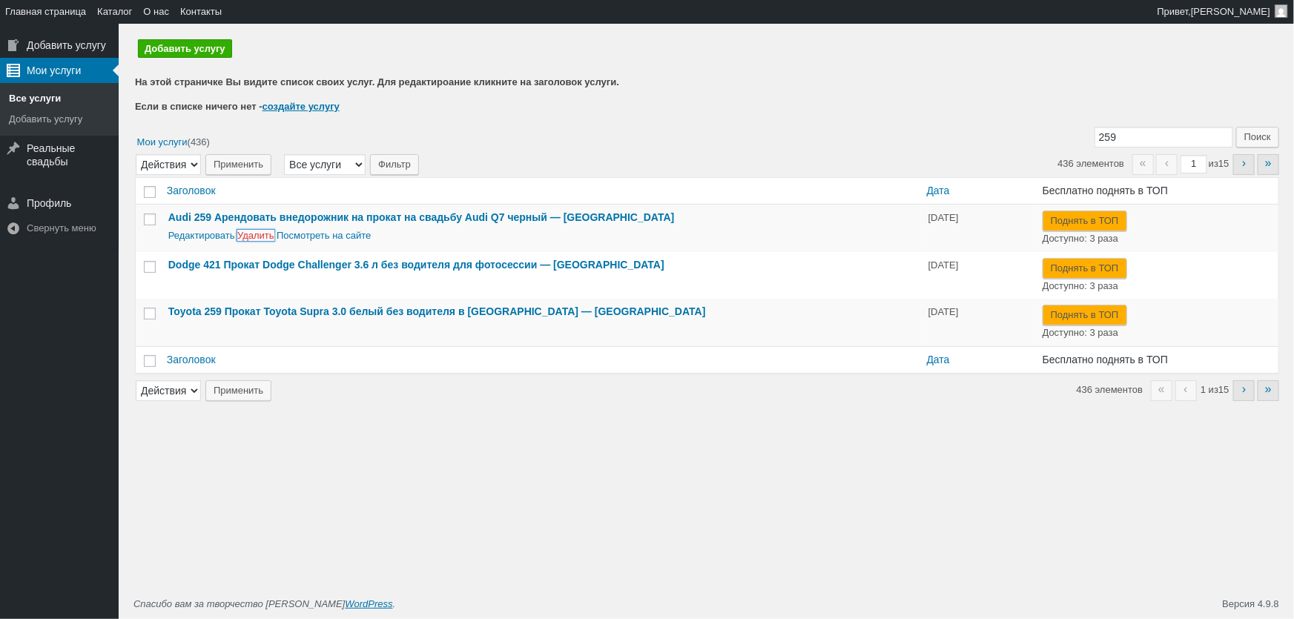
click at [262, 240] on link "Удалить" at bounding box center [255, 235] width 37 height 11
